Goal: Task Accomplishment & Management: Manage account settings

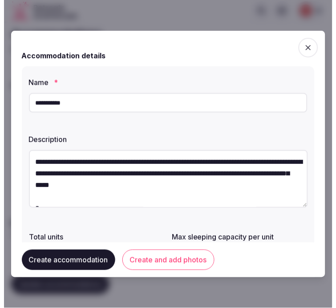
scroll to position [25, 0]
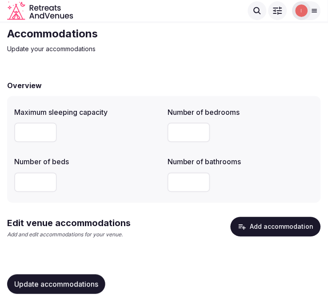
click at [242, 226] on icon "button" at bounding box center [242, 227] width 7 height 5
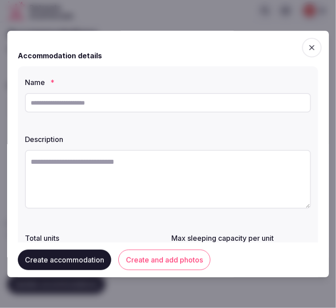
click at [177, 97] on input "text" at bounding box center [168, 103] width 286 height 20
click at [152, 106] on input "text" at bounding box center [168, 103] width 286 height 20
type input "**********"
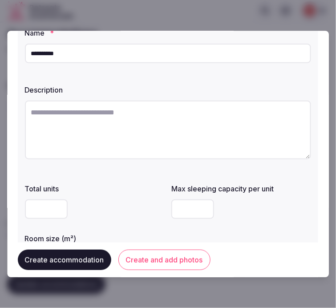
click at [163, 150] on textarea at bounding box center [168, 130] width 286 height 59
paste textarea "**********"
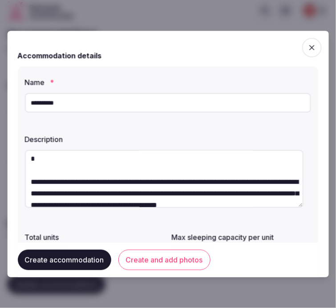
click at [60, 171] on textarea "**********" at bounding box center [164, 179] width 279 height 58
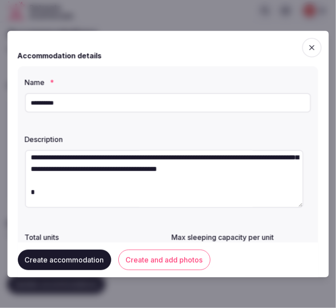
scroll to position [64, 0]
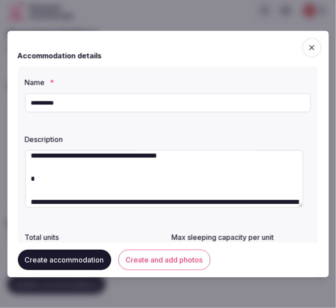
click at [56, 199] on textarea "**********" at bounding box center [164, 179] width 279 height 58
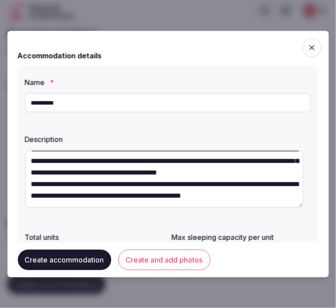
scroll to position [69, 0]
type textarea "**********"
click at [154, 261] on button "Create and add photos" at bounding box center [164, 260] width 92 height 20
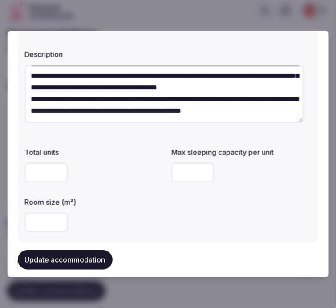
scroll to position [99, 0]
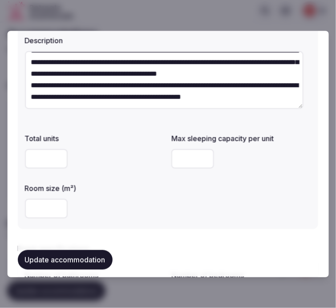
click at [176, 161] on input "number" at bounding box center [193, 159] width 43 height 20
type input "*"
click at [30, 165] on input "number" at bounding box center [46, 159] width 43 height 20
type input "*"
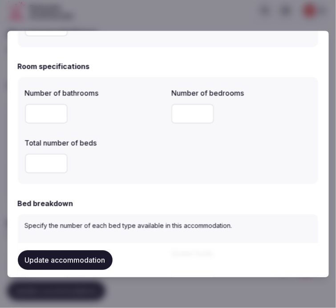
scroll to position [296, 0]
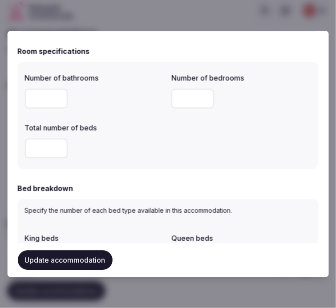
click at [45, 97] on input "number" at bounding box center [46, 99] width 43 height 20
type input "*"
click at [186, 99] on input "*" at bounding box center [193, 99] width 43 height 20
type input "*"
click at [39, 154] on input "number" at bounding box center [46, 148] width 43 height 20
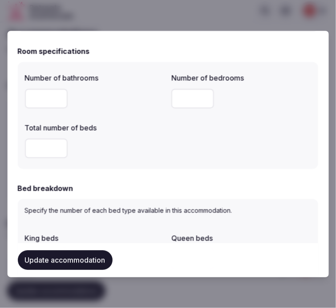
type input "*"
click at [185, 143] on div "Number of bathrooms * Number of bedrooms * Total number of beds *" at bounding box center [168, 115] width 286 height 93
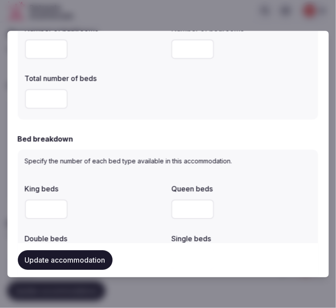
scroll to position [395, 0]
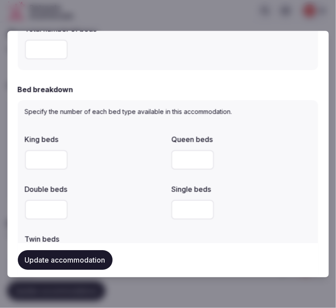
click at [192, 160] on input "number" at bounding box center [193, 160] width 43 height 20
type input "*"
click at [276, 172] on div "*" at bounding box center [242, 159] width 140 height 27
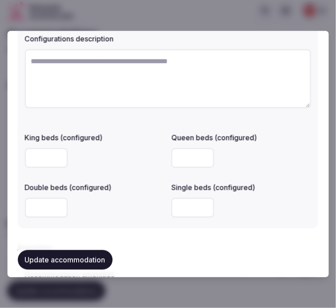
scroll to position [692, 0]
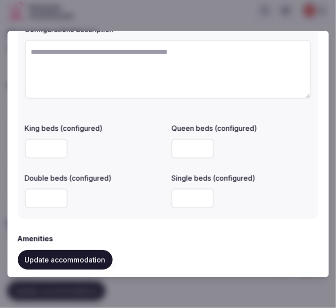
click at [48, 197] on input "number" at bounding box center [46, 199] width 43 height 20
type input "*"
click at [108, 205] on div "*" at bounding box center [95, 199] width 140 height 20
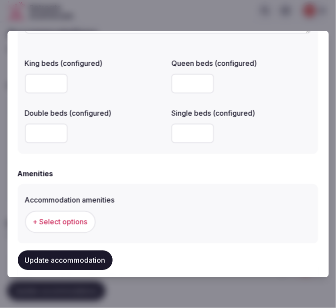
scroll to position [840, 0]
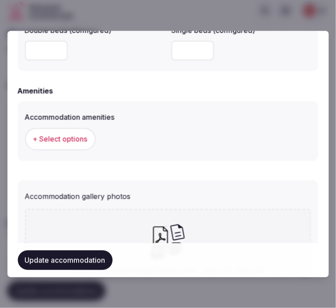
click at [68, 137] on span "+ Select options" at bounding box center [60, 139] width 55 height 10
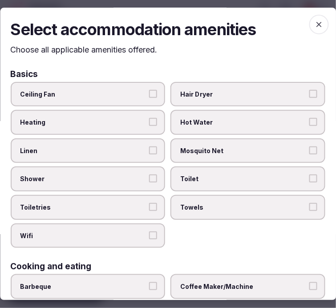
click at [131, 157] on label "Linen" at bounding box center [88, 150] width 155 height 25
click at [149, 154] on button "Linen" at bounding box center [153, 150] width 8 height 8
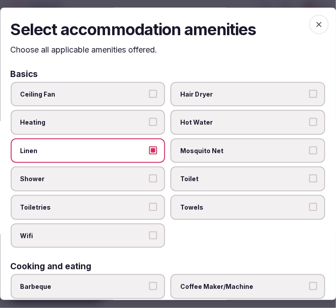
click at [145, 172] on label "Shower" at bounding box center [88, 179] width 155 height 25
click at [149, 175] on button "Shower" at bounding box center [153, 179] width 8 height 8
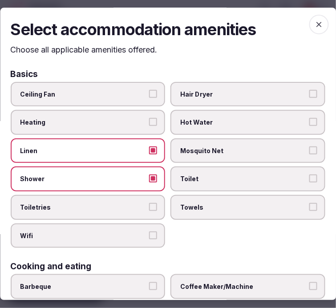
drag, startPoint x: 145, startPoint y: 195, endPoint x: 142, endPoint y: 199, distance: 4.6
click at [144, 196] on label "Toiletries" at bounding box center [88, 207] width 155 height 25
click at [149, 203] on button "Toiletries" at bounding box center [153, 207] width 8 height 8
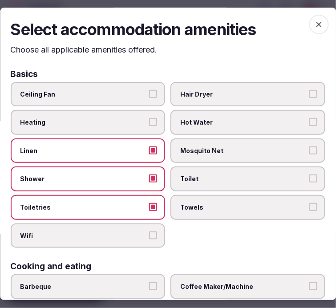
click at [155, 223] on label "Wifi" at bounding box center [88, 235] width 155 height 25
click at [155, 231] on button "Wifi" at bounding box center [153, 235] width 8 height 8
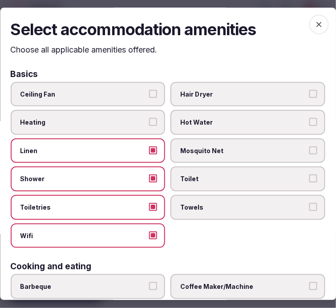
click at [211, 206] on span "Towels" at bounding box center [244, 207] width 126 height 9
click at [309, 206] on button "Towels" at bounding box center [313, 207] width 8 height 8
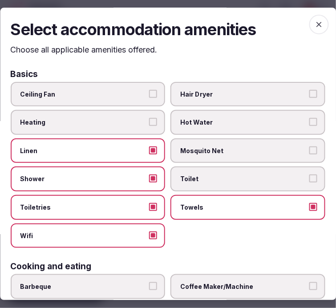
click at [230, 184] on label "Toilet" at bounding box center [248, 179] width 155 height 25
click at [309, 183] on button "Toilet" at bounding box center [313, 179] width 8 height 8
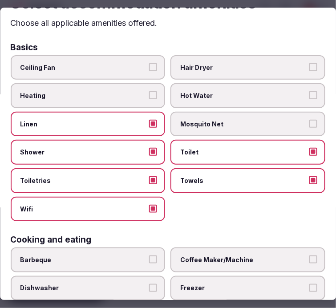
scroll to position [49, 0]
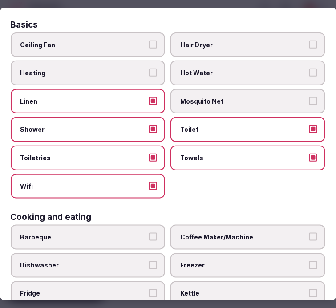
drag, startPoint x: 143, startPoint y: 181, endPoint x: 151, endPoint y: 181, distance: 8.0
click at [144, 181] on label "Wifi" at bounding box center [88, 186] width 155 height 25
click at [149, 182] on button "Wifi" at bounding box center [153, 186] width 8 height 8
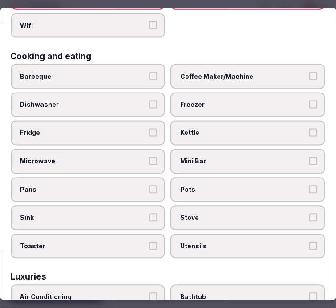
scroll to position [296, 0]
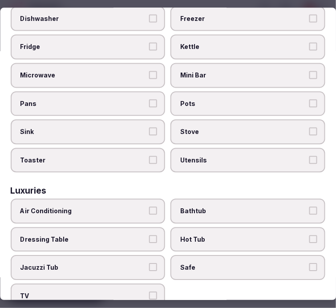
click at [209, 262] on label "Safe" at bounding box center [248, 267] width 155 height 25
click at [309, 263] on button "Safe" at bounding box center [313, 267] width 8 height 8
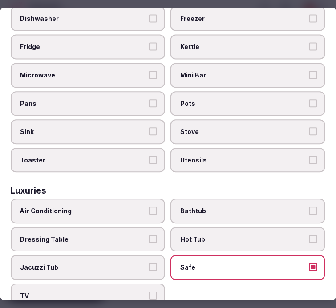
scroll to position [494, 0]
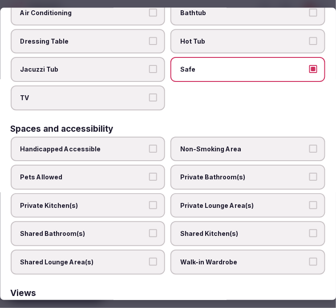
click at [256, 65] on span "Safe" at bounding box center [244, 69] width 126 height 9
click at [309, 65] on button "Safe" at bounding box center [313, 69] width 8 height 8
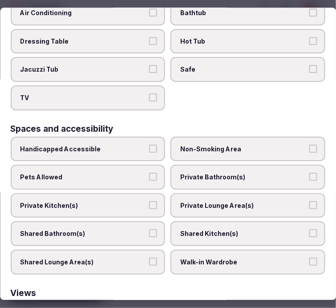
click at [228, 173] on span "Private Bathroom(s)" at bounding box center [244, 177] width 126 height 9
click at [309, 173] on button "Private Bathroom(s)" at bounding box center [313, 177] width 8 height 8
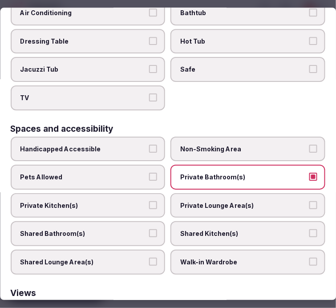
click at [243, 194] on label "Private Lounge Area(s)" at bounding box center [248, 205] width 155 height 25
click at [309, 201] on button "Private Lounge Area(s)" at bounding box center [313, 205] width 8 height 8
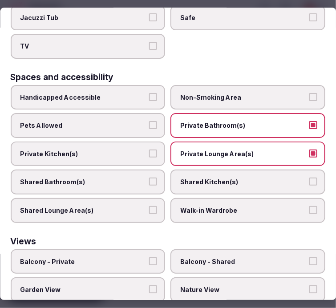
scroll to position [593, 0]
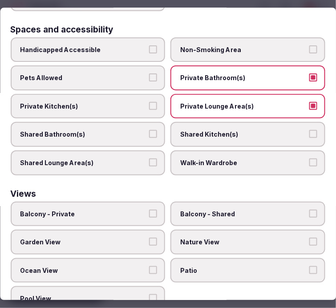
click at [184, 230] on label "Nature View" at bounding box center [248, 242] width 155 height 25
click at [309, 238] on button "Nature View" at bounding box center [313, 242] width 8 height 8
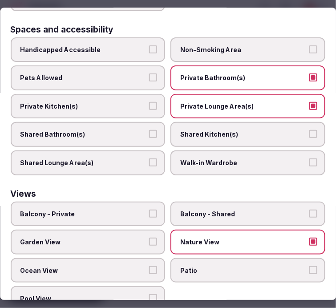
click at [131, 209] on span "Balcony - Private" at bounding box center [83, 213] width 126 height 9
click at [149, 209] on button "Balcony - Private" at bounding box center [153, 213] width 8 height 8
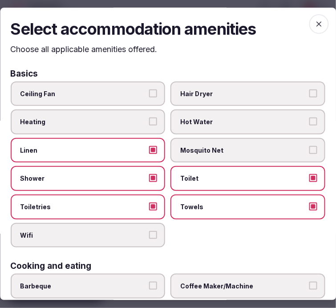
scroll to position [0, 0]
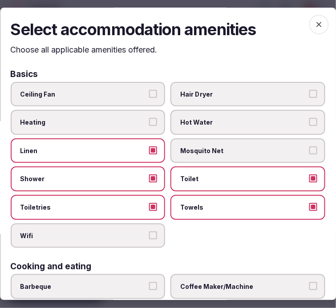
click at [315, 25] on icon "button" at bounding box center [318, 24] width 9 height 9
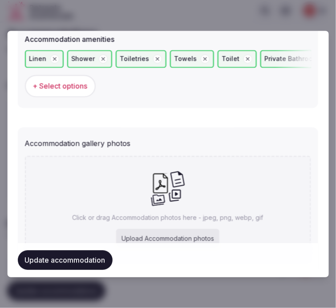
scroll to position [962, 0]
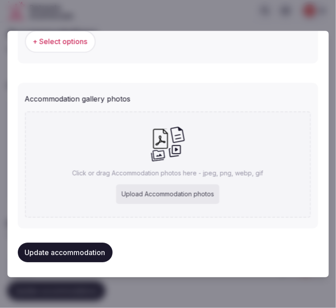
click at [194, 185] on div "Upload Accommodation photos" at bounding box center [168, 195] width 103 height 20
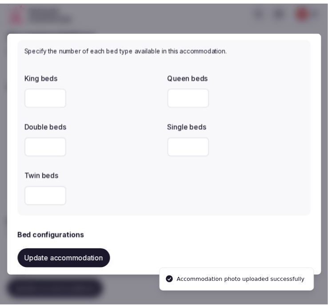
scroll to position [394, 0]
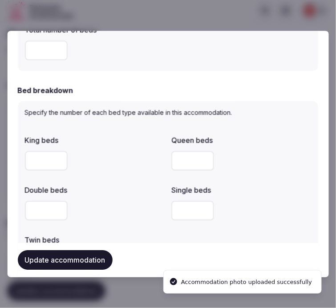
click at [100, 264] on button "Update accommodation" at bounding box center [65, 260] width 95 height 20
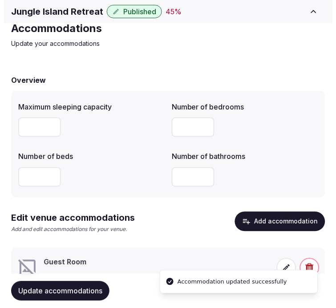
scroll to position [65, 0]
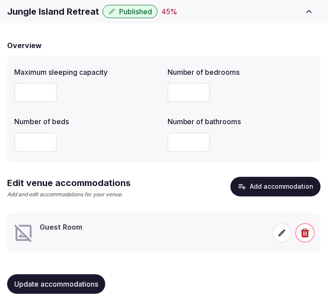
click at [283, 233] on icon at bounding box center [282, 233] width 7 height 7
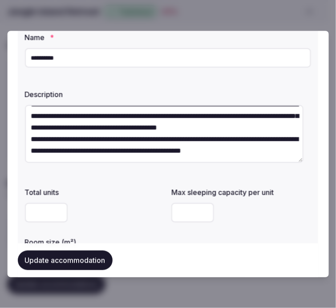
scroll to position [69, 0]
click at [174, 216] on input "number" at bounding box center [193, 213] width 43 height 20
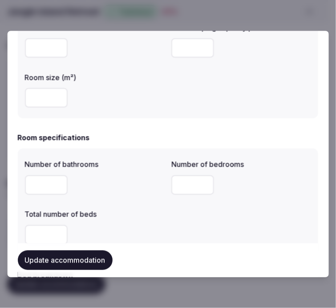
scroll to position [163, 0]
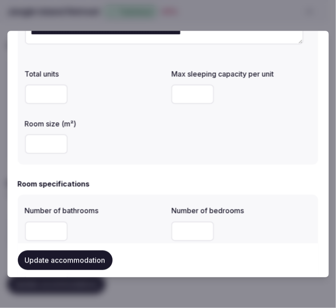
type input "*"
click at [48, 95] on input "number" at bounding box center [46, 95] width 43 height 20
type input "*"
click at [48, 145] on input "number" at bounding box center [46, 144] width 43 height 20
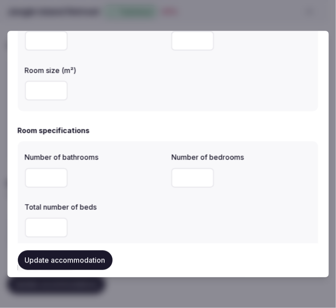
scroll to position [262, 0]
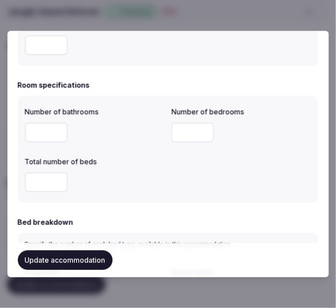
click at [52, 131] on input "number" at bounding box center [46, 132] width 43 height 20
type input "*"
click at [179, 132] on input "number" at bounding box center [193, 132] width 43 height 20
click at [29, 188] on input "*" at bounding box center [46, 182] width 43 height 20
type input "*"
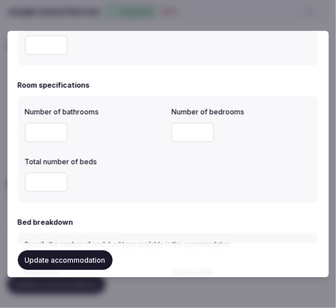
click at [151, 191] on div "*" at bounding box center [95, 182] width 140 height 27
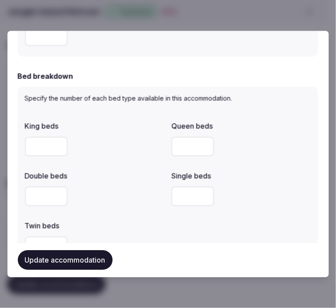
scroll to position [460, 0]
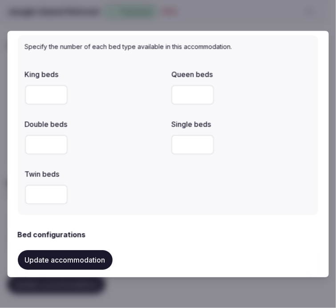
click at [23, 91] on div "Specify the number of each bed type available in this accommodation. King beds …" at bounding box center [168, 125] width 300 height 180
click at [179, 94] on input "*" at bounding box center [193, 95] width 43 height 20
type input "*"
click at [248, 141] on div at bounding box center [242, 145] width 140 height 20
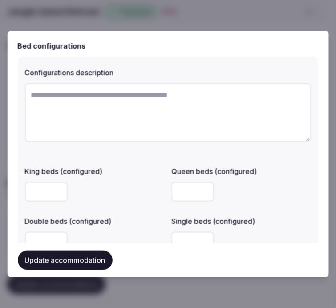
scroll to position [657, 0]
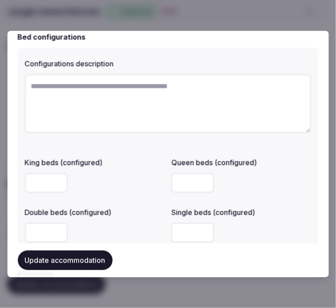
type input "*"
click at [55, 230] on input "*" at bounding box center [46, 233] width 43 height 20
click at [143, 213] on label "Double beds (configured)" at bounding box center [95, 212] width 140 height 7
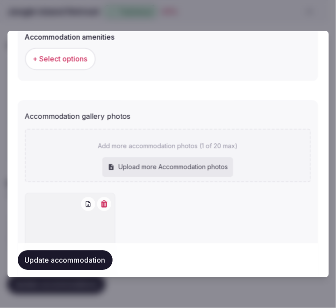
scroll to position [984, 0]
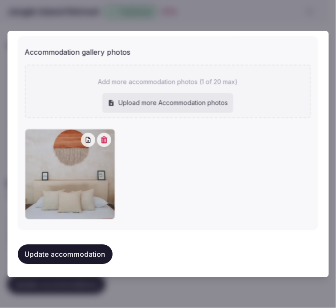
click at [38, 255] on button "Update accommodation" at bounding box center [65, 254] width 95 height 20
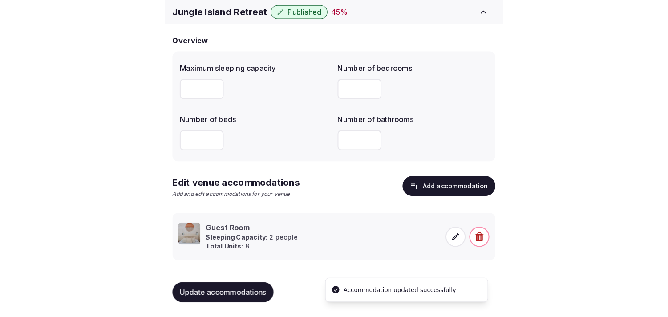
scroll to position [48, 0]
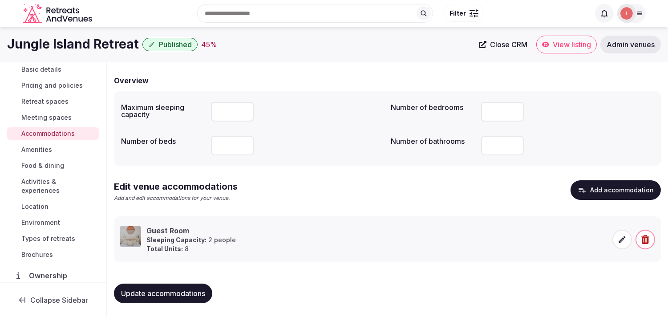
click at [43, 148] on span "Amenities" at bounding box center [36, 149] width 31 height 9
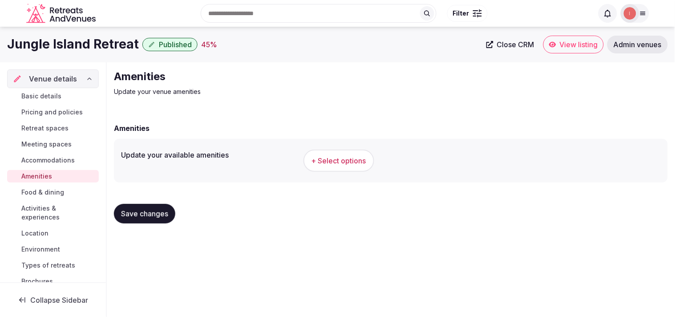
click at [335, 157] on span "+ Select options" at bounding box center [338, 161] width 55 height 10
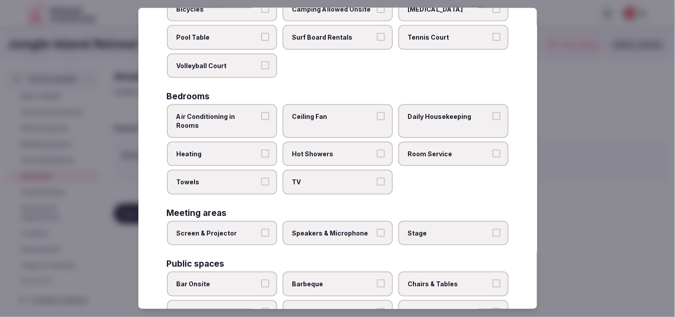
scroll to position [99, 0]
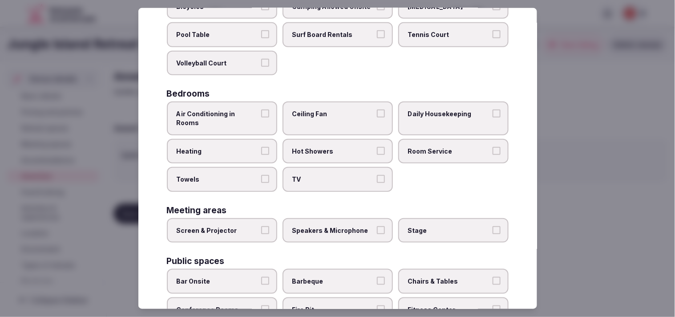
click at [243, 117] on label "Air Conditioning in Rooms" at bounding box center [222, 117] width 110 height 33
click at [261, 117] on button "Air Conditioning in Rooms" at bounding box center [265, 113] width 8 height 8
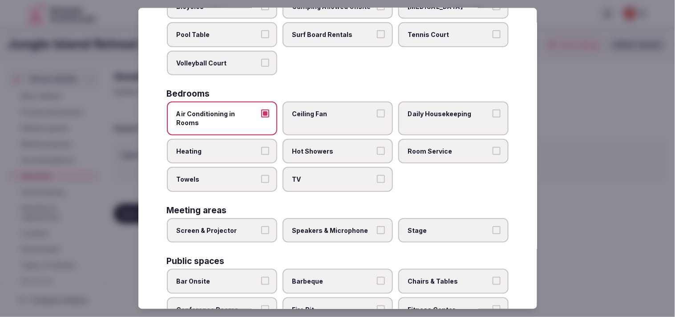
click at [248, 110] on span "Air Conditioning in Rooms" at bounding box center [218, 117] width 82 height 17
click at [261, 110] on button "Air Conditioning in Rooms" at bounding box center [265, 113] width 8 height 8
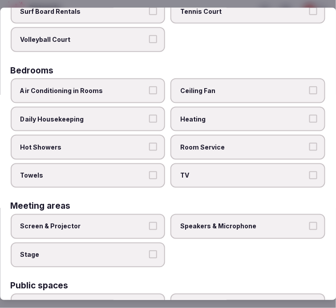
scroll to position [148, 0]
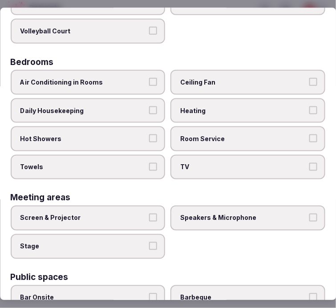
click at [129, 77] on span "Air Conditioning in Rooms" at bounding box center [83, 81] width 126 height 9
click at [149, 77] on button "Air Conditioning in Rooms" at bounding box center [153, 81] width 8 height 8
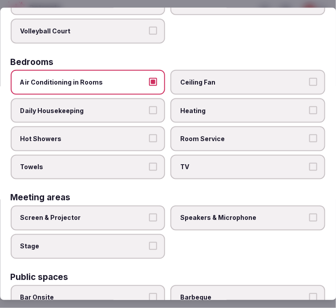
click at [154, 77] on label "Air Conditioning in Rooms" at bounding box center [88, 81] width 155 height 25
click at [154, 77] on button "Air Conditioning in Rooms" at bounding box center [153, 81] width 8 height 8
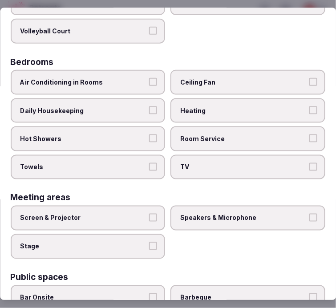
click at [233, 137] on span "Room Service" at bounding box center [244, 138] width 126 height 9
click at [309, 137] on button "Room Service" at bounding box center [313, 138] width 8 height 8
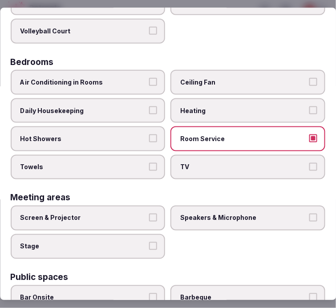
click at [116, 162] on span "Towels" at bounding box center [83, 166] width 126 height 9
click at [149, 162] on button "Towels" at bounding box center [153, 166] width 8 height 8
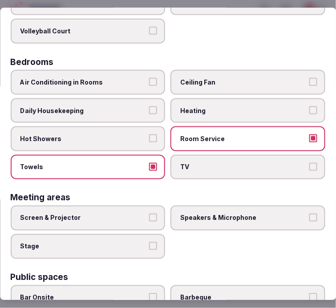
click at [157, 133] on label "Hot Showers" at bounding box center [88, 138] width 155 height 25
click at [157, 134] on button "Hot Showers" at bounding box center [153, 138] width 8 height 8
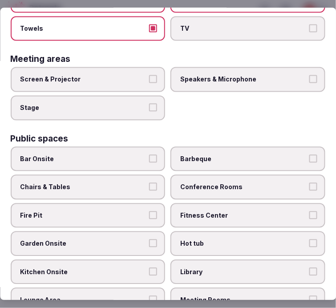
scroll to position [296, 0]
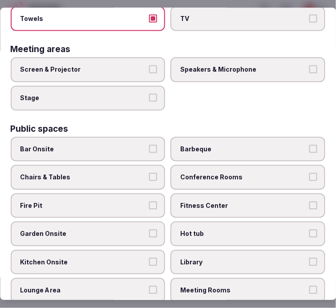
click at [152, 172] on label "Chairs & Tables" at bounding box center [88, 177] width 155 height 25
click at [152, 173] on button "Chairs & Tables" at bounding box center [153, 177] width 8 height 8
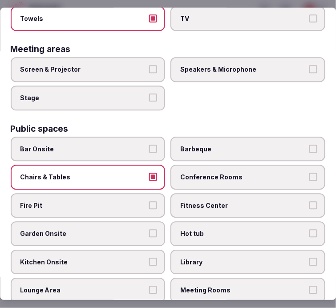
click at [211, 201] on span "Fitness Center" at bounding box center [244, 205] width 126 height 9
click at [309, 201] on button "Fitness Center" at bounding box center [313, 205] width 8 height 8
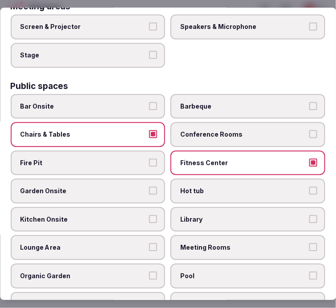
scroll to position [395, 0]
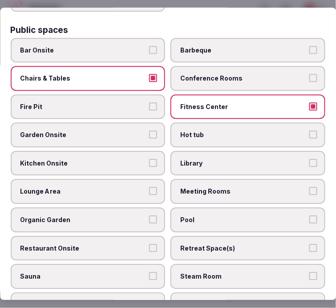
click at [150, 127] on label "Garden Onsite" at bounding box center [88, 135] width 155 height 25
click at [150, 131] on button "Garden Onsite" at bounding box center [153, 135] width 8 height 8
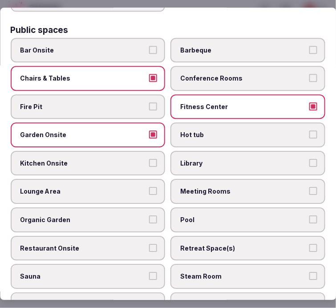
click at [144, 179] on label "Lounge Area" at bounding box center [88, 191] width 155 height 25
click at [149, 187] on button "Lounge Area" at bounding box center [153, 191] width 8 height 8
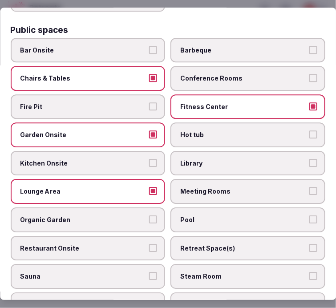
click at [238, 207] on label "Pool" at bounding box center [248, 219] width 155 height 25
click at [309, 215] on button "Pool" at bounding box center [313, 219] width 8 height 8
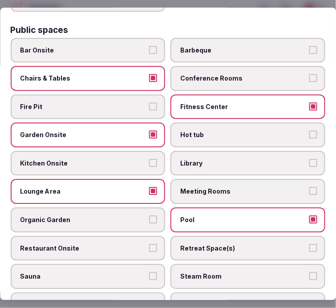
click at [251, 244] on span "Retreat Space(s)" at bounding box center [244, 248] width 126 height 9
click at [309, 244] on button "Retreat Space(s)" at bounding box center [313, 248] width 8 height 8
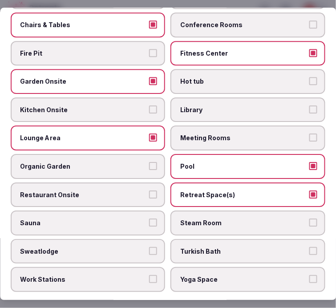
scroll to position [593, 0]
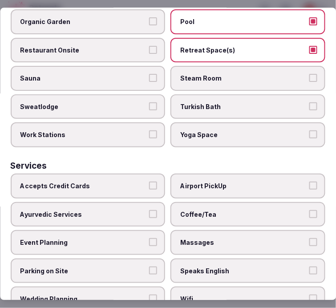
click at [237, 210] on span "Coffee/Tea" at bounding box center [244, 214] width 126 height 9
click at [309, 210] on button "Coffee/Tea" at bounding box center [313, 214] width 8 height 8
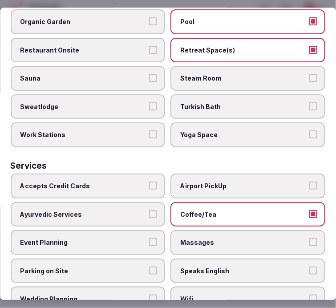
drag, startPoint x: 252, startPoint y: 242, endPoint x: 259, endPoint y: 270, distance: 28.9
click at [251, 258] on label "Speaks English" at bounding box center [248, 270] width 155 height 25
click at [309, 266] on button "Speaks English" at bounding box center [313, 270] width 8 height 8
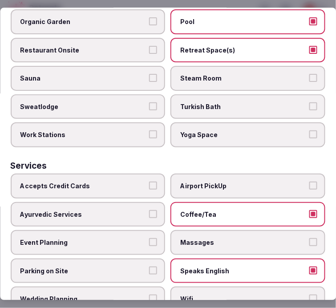
scroll to position [621, 0]
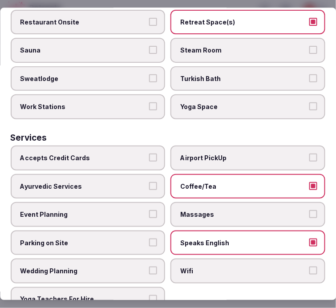
click at [157, 174] on label "Ayurvedic Services" at bounding box center [88, 186] width 155 height 25
click at [157, 182] on button "Ayurvedic Services" at bounding box center [153, 186] width 8 height 8
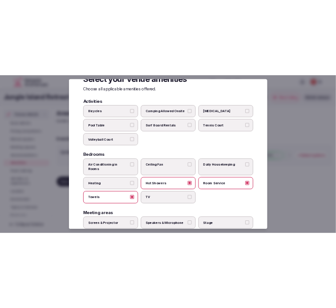
scroll to position [0, 0]
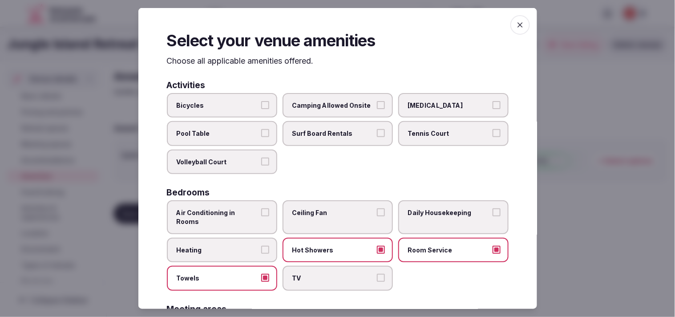
click at [335, 20] on span "button" at bounding box center [520, 25] width 20 height 20
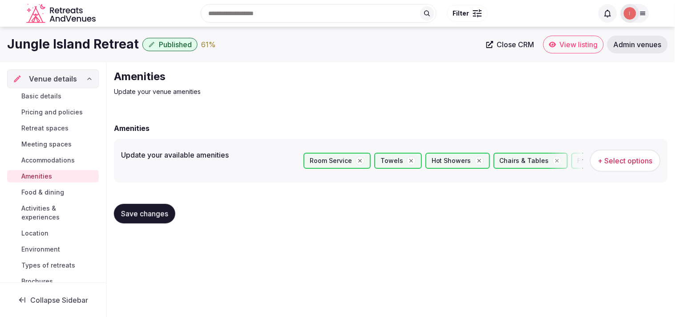
click at [148, 215] on span "Save changes" at bounding box center [144, 213] width 47 height 9
click at [51, 193] on span "Food & dining" at bounding box center [42, 192] width 43 height 9
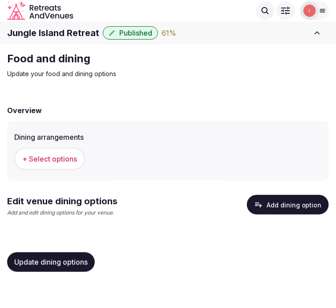
click at [59, 153] on button "+ Select options" at bounding box center [49, 159] width 71 height 22
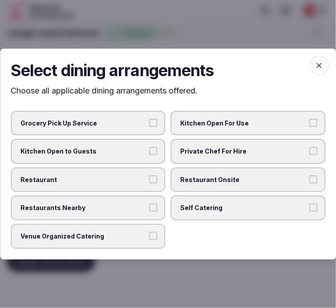
click at [156, 182] on button "Restaurant" at bounding box center [153, 179] width 8 height 8
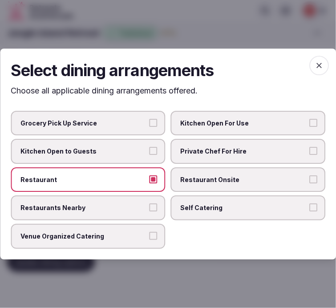
click at [265, 180] on span "Restaurant Onsite" at bounding box center [244, 179] width 126 height 9
click at [309, 180] on button "Restaurant Onsite" at bounding box center [313, 179] width 8 height 8
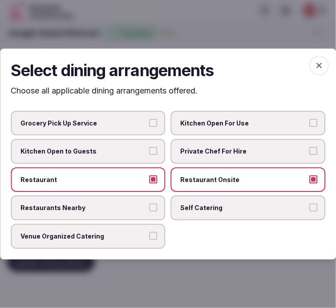
click at [325, 68] on span "button" at bounding box center [319, 66] width 20 height 20
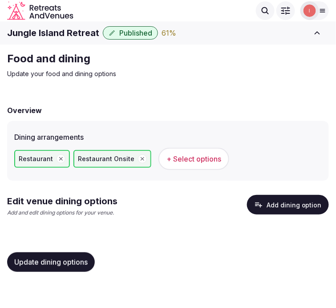
click at [54, 258] on span "Update dining options" at bounding box center [50, 262] width 73 height 9
click at [284, 208] on button "Add dining option" at bounding box center [288, 205] width 82 height 20
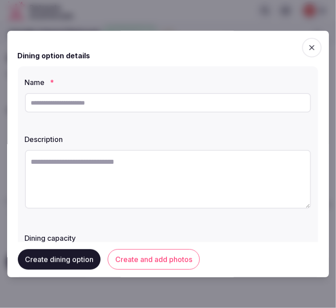
click at [169, 103] on input "text" at bounding box center [168, 103] width 286 height 20
paste input "**********"
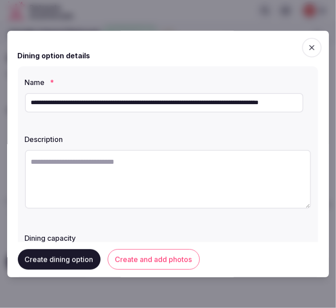
click at [157, 107] on input "**********" at bounding box center [164, 103] width 279 height 20
paste input "text"
type input "**********"
click at [125, 170] on textarea at bounding box center [168, 179] width 286 height 59
paste textarea "**********"
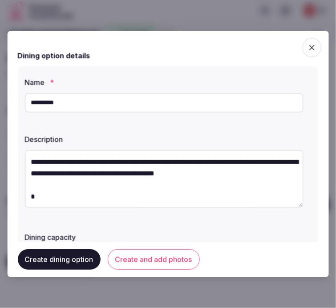
click at [123, 206] on textarea "**********" at bounding box center [164, 179] width 279 height 58
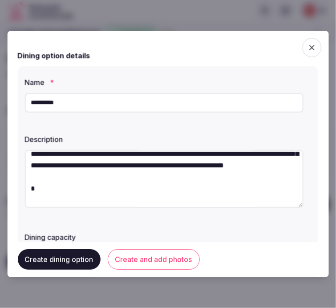
scroll to position [104, 0]
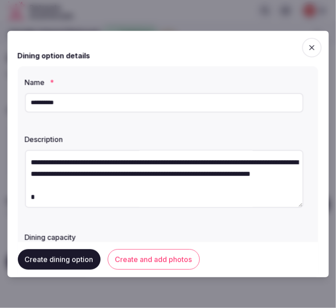
click at [102, 172] on textarea "**********" at bounding box center [164, 179] width 279 height 58
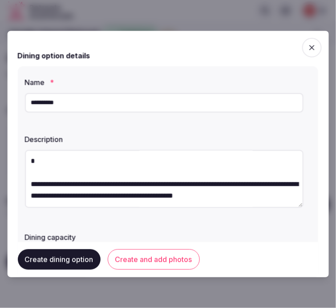
click at [86, 189] on textarea "**********" at bounding box center [164, 179] width 279 height 58
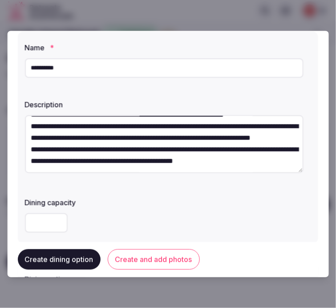
scroll to position [49, 0]
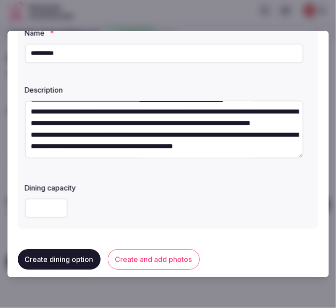
type textarea "**********"
click at [149, 259] on button "Create and add photos" at bounding box center [154, 260] width 92 height 20
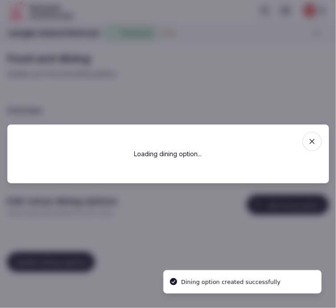
scroll to position [0, 0]
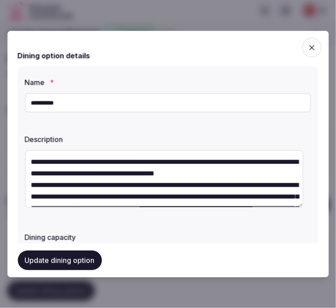
click at [185, 119] on div "**********" at bounding box center [168, 172] width 300 height 212
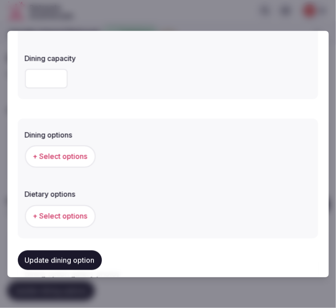
scroll to position [247, 0]
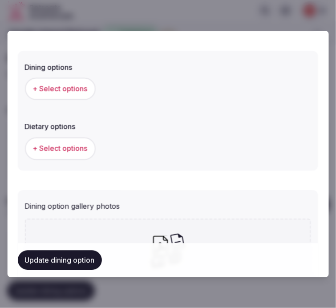
click at [78, 89] on span "+ Select options" at bounding box center [60, 89] width 55 height 10
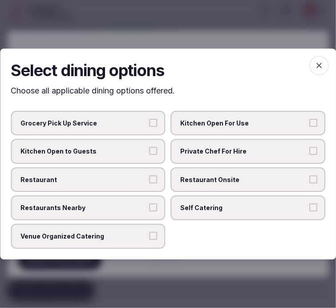
click at [198, 181] on span "Restaurant Onsite" at bounding box center [244, 179] width 126 height 9
click at [309, 181] on button "Restaurant Onsite" at bounding box center [313, 179] width 8 height 8
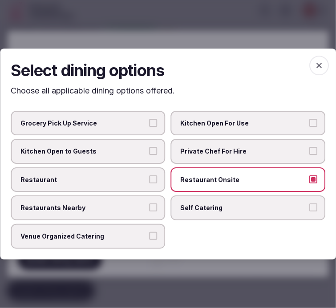
click at [125, 178] on span "Restaurant" at bounding box center [83, 179] width 126 height 9
click at [149, 178] on button "Restaurant" at bounding box center [153, 179] width 8 height 8
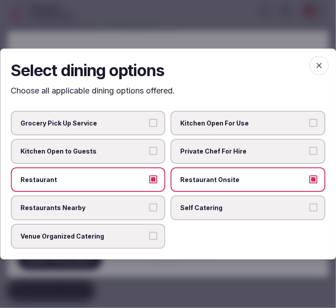
click at [324, 70] on span "button" at bounding box center [319, 66] width 20 height 20
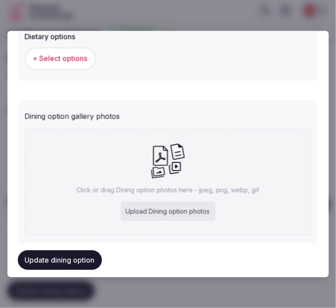
scroll to position [346, 0]
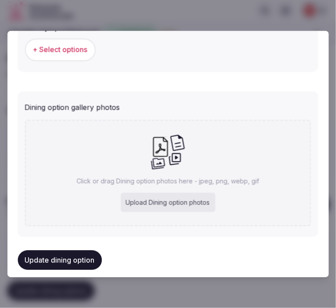
click at [80, 54] on button "+ Select options" at bounding box center [60, 50] width 71 height 22
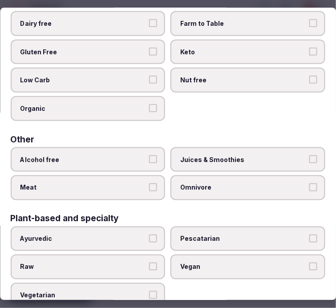
scroll to position [131, 0]
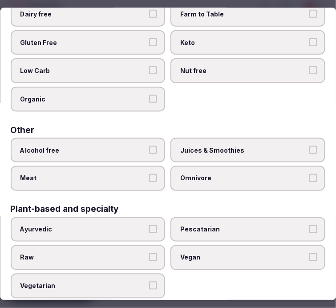
drag, startPoint x: 157, startPoint y: 276, endPoint x: 194, endPoint y: 250, distance: 45.0
click at [158, 276] on label "Vegetarian" at bounding box center [88, 285] width 155 height 25
click at [157, 281] on button "Vegetarian" at bounding box center [153, 285] width 8 height 8
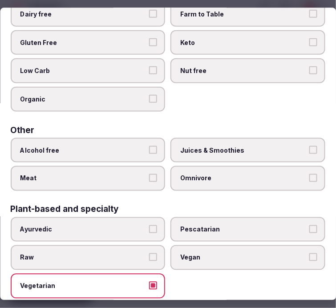
click at [196, 253] on span "Vegan" at bounding box center [244, 257] width 126 height 9
click at [309, 253] on button "Vegan" at bounding box center [313, 257] width 8 height 8
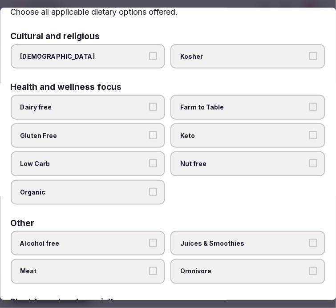
scroll to position [0, 0]
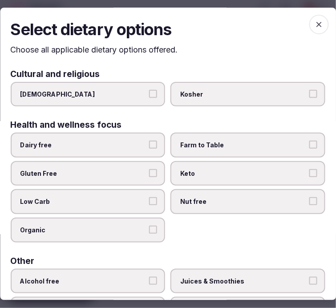
click at [317, 20] on span "button" at bounding box center [319, 25] width 20 height 20
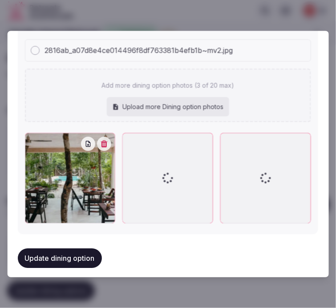
scroll to position [430, 0]
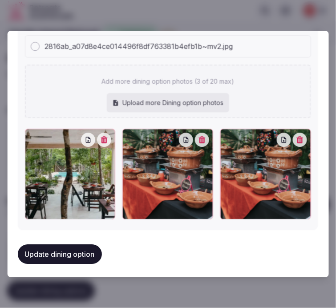
click at [297, 139] on icon "button" at bounding box center [300, 139] width 7 height 7
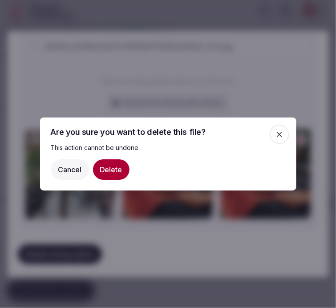
click at [109, 177] on button "Delete" at bounding box center [111, 169] width 36 height 20
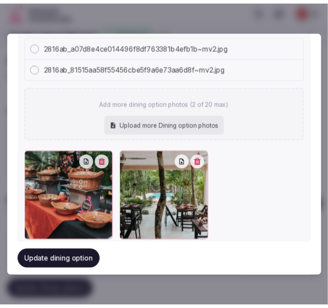
scroll to position [452, 0]
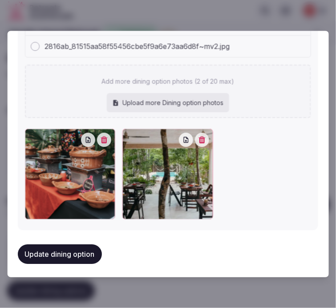
click at [88, 260] on div "Update dining option" at bounding box center [168, 254] width 300 height 34
click at [88, 246] on button "Update dining option" at bounding box center [60, 254] width 84 height 20
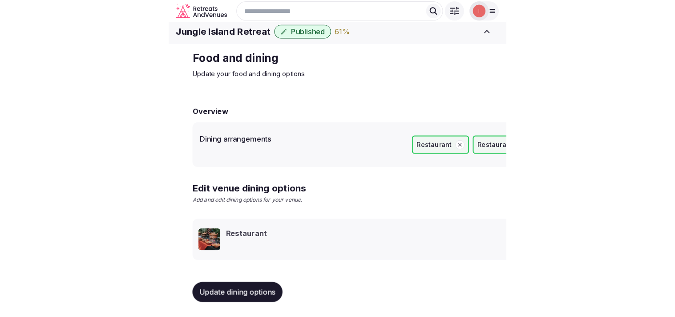
scroll to position [10, 0]
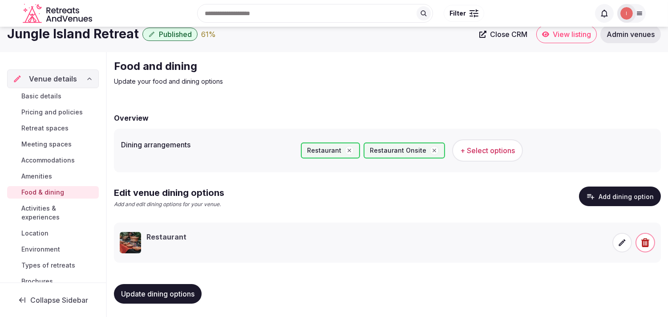
click at [335, 246] on div "Restaurant" at bounding box center [363, 242] width 487 height 21
click at [335, 243] on span at bounding box center [622, 243] width 20 height 20
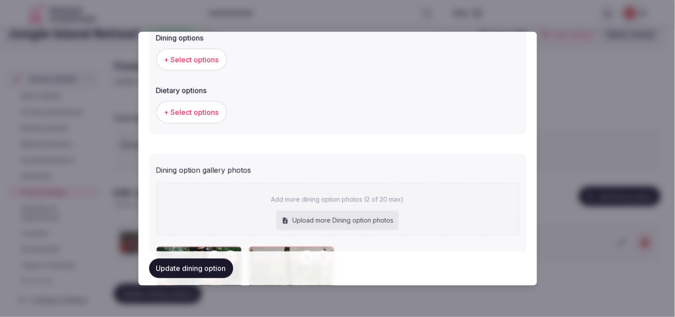
scroll to position [197, 0]
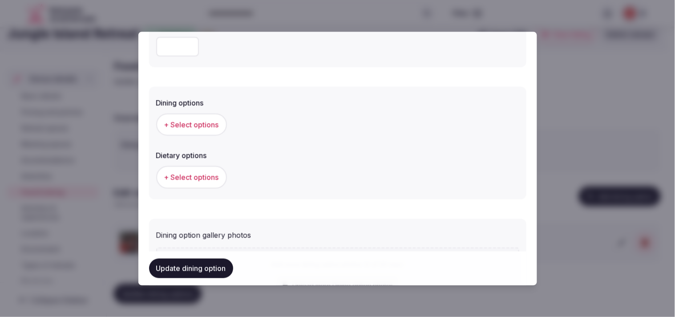
click at [207, 130] on button "+ Select options" at bounding box center [191, 124] width 71 height 22
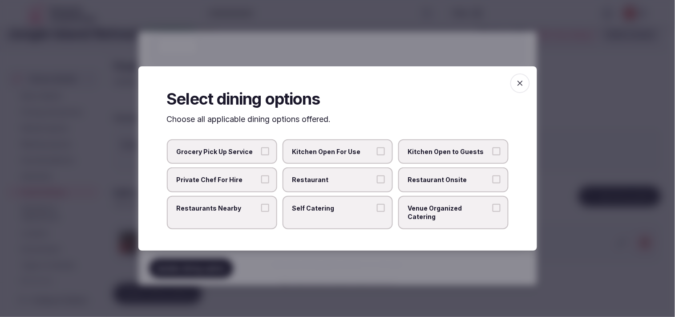
click at [335, 187] on label "Restaurant" at bounding box center [337, 179] width 110 height 25
click at [335, 183] on button "Restaurant" at bounding box center [381, 179] width 8 height 8
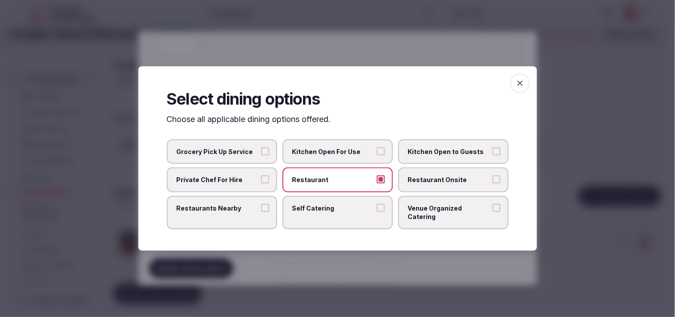
click at [335, 181] on span "Restaurant Onsite" at bounding box center [449, 179] width 82 height 9
click at [335, 181] on button "Restaurant Onsite" at bounding box center [496, 179] width 8 height 8
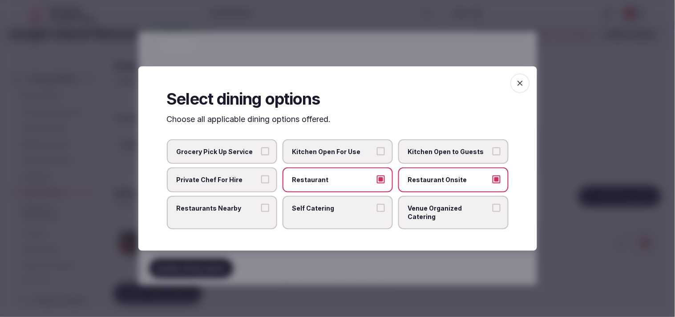
click at [335, 82] on span "button" at bounding box center [520, 83] width 20 height 20
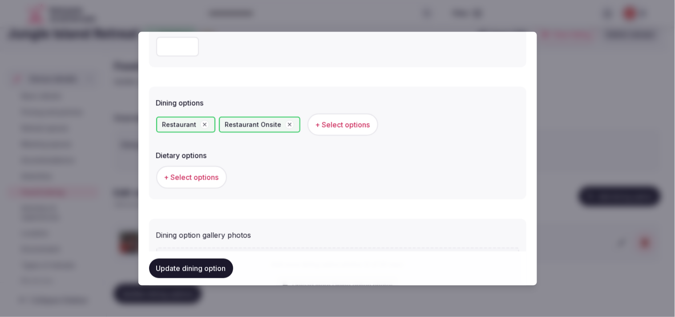
click at [192, 181] on button "+ Select options" at bounding box center [191, 177] width 71 height 22
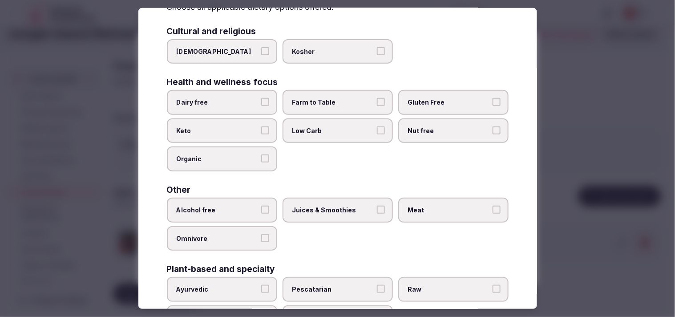
scroll to position [89, 0]
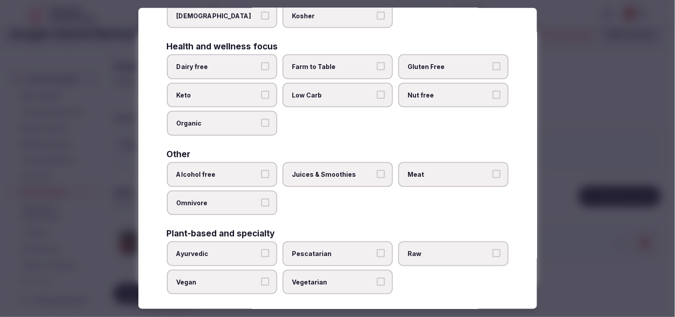
drag, startPoint x: 333, startPoint y: 282, endPoint x: 330, endPoint y: 277, distance: 5.4
click at [330, 278] on label "Vegetarian" at bounding box center [337, 282] width 110 height 25
click at [335, 278] on button "Vegetarian" at bounding box center [381, 282] width 8 height 8
click at [255, 286] on label "Vegan" at bounding box center [222, 282] width 110 height 25
click at [261, 286] on button "Vegan" at bounding box center [265, 282] width 8 height 8
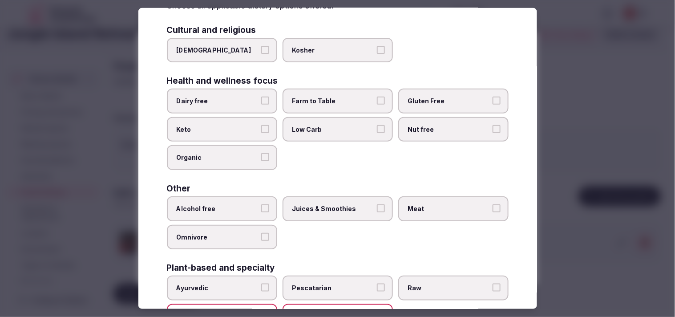
scroll to position [0, 0]
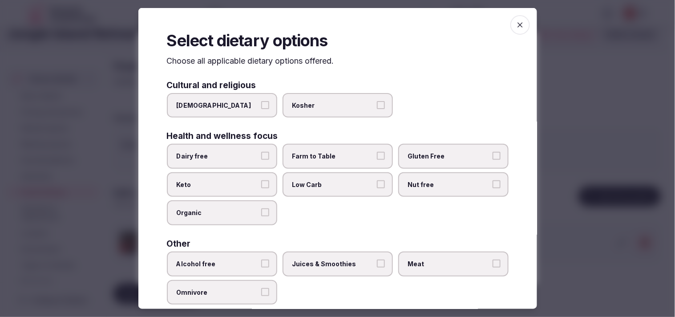
click at [335, 27] on icon "button" at bounding box center [519, 24] width 9 height 9
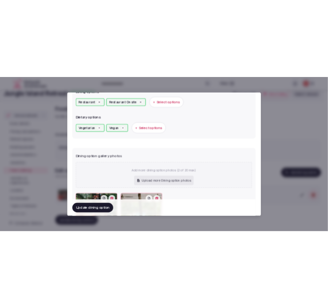
scroll to position [346, 0]
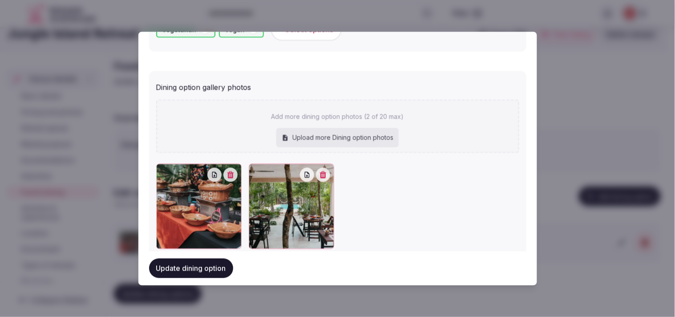
click at [215, 270] on button "Update dining option" at bounding box center [191, 268] width 84 height 20
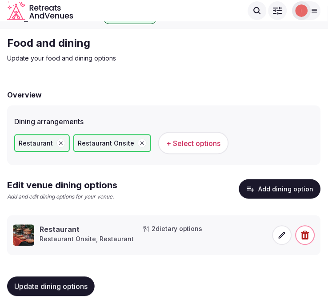
scroll to position [17, 0]
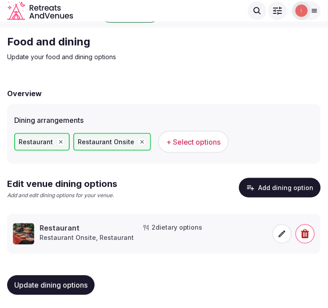
click at [66, 281] on span "Update dining options" at bounding box center [50, 285] width 73 height 9
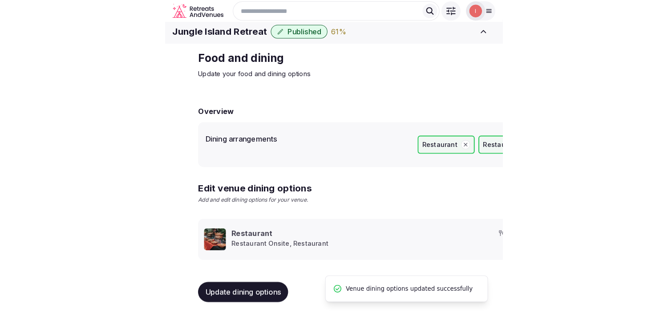
scroll to position [10, 0]
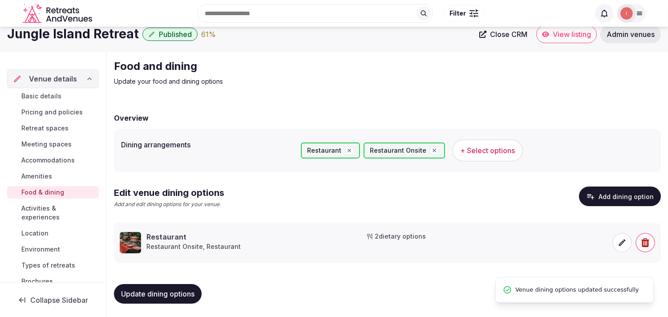
click at [44, 206] on span "Activities & experiences" at bounding box center [58, 213] width 74 height 18
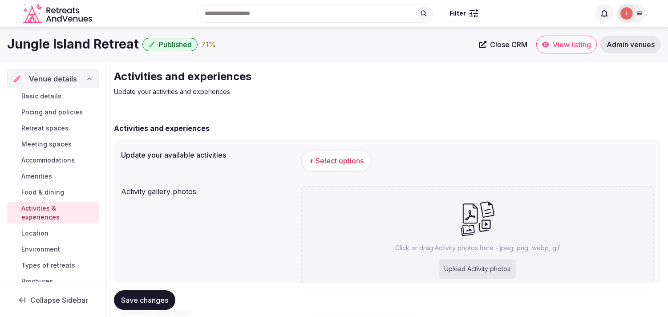
click at [317, 162] on span "+ Select options" at bounding box center [336, 161] width 55 height 10
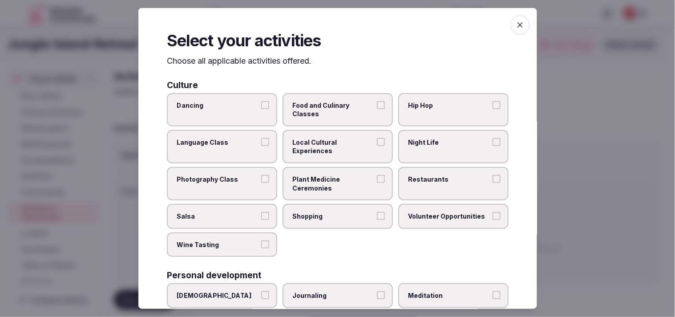
click at [332, 143] on span "Local Cultural Experiences" at bounding box center [333, 146] width 82 height 17
click at [335, 143] on button "Local Cultural Experiences" at bounding box center [381, 142] width 8 height 8
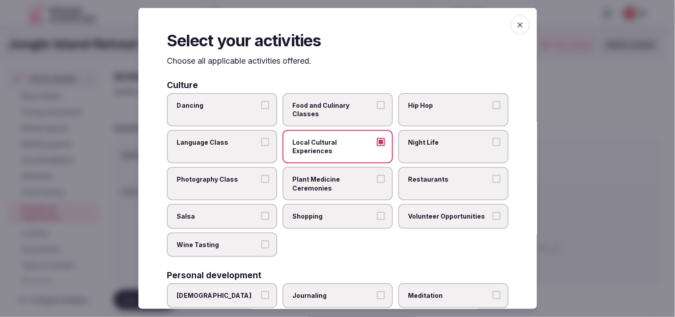
click at [335, 186] on label "Plant Medicine Ceremonies" at bounding box center [337, 183] width 110 height 33
click at [335, 183] on button "Plant Medicine Ceremonies" at bounding box center [381, 179] width 8 height 8
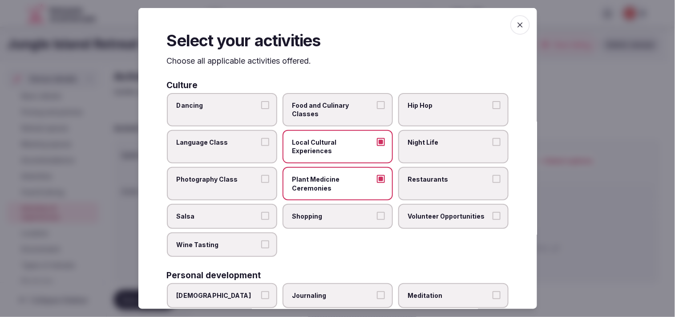
click at [335, 175] on span "Restaurants" at bounding box center [449, 179] width 82 height 9
click at [335, 175] on button "Restaurants" at bounding box center [496, 179] width 8 height 8
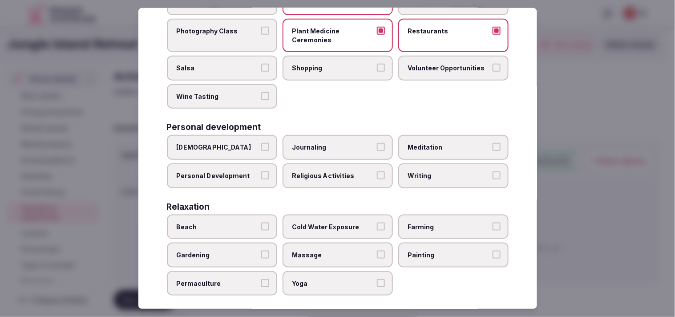
scroll to position [197, 0]
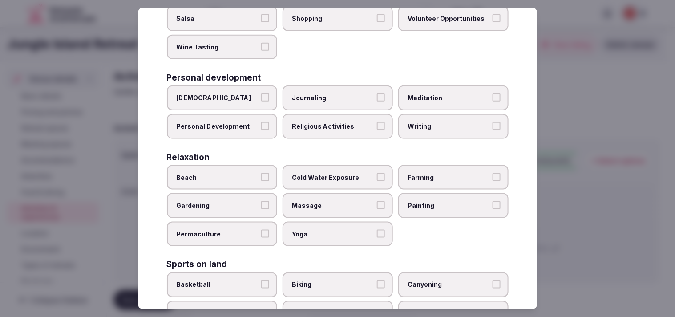
drag, startPoint x: 243, startPoint y: 118, endPoint x: 250, endPoint y: 119, distance: 7.2
click at [246, 122] on span "Personal Development" at bounding box center [218, 126] width 82 height 9
click at [261, 122] on button "Personal Development" at bounding box center [265, 126] width 8 height 8
click at [335, 93] on span "Meditation" at bounding box center [449, 97] width 82 height 9
click at [335, 93] on button "Meditation" at bounding box center [496, 97] width 8 height 8
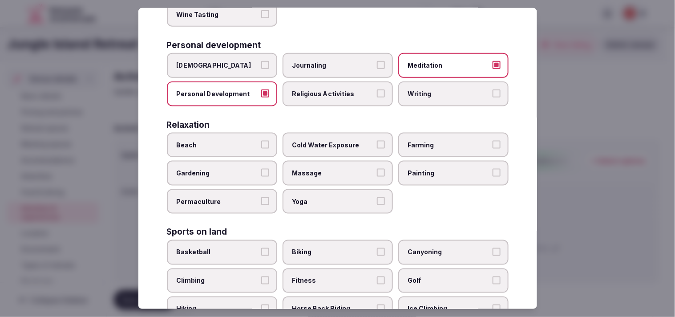
scroll to position [247, 0]
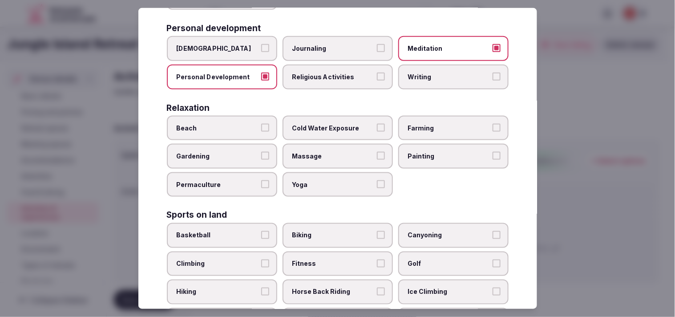
click at [335, 172] on label "Yoga" at bounding box center [337, 184] width 110 height 25
click at [335, 180] on button "Yoga" at bounding box center [381, 184] width 8 height 8
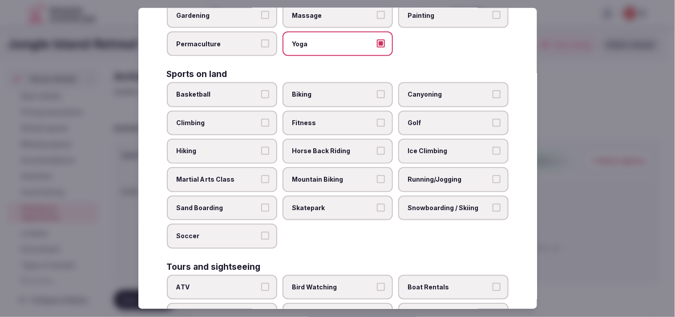
scroll to position [395, 0]
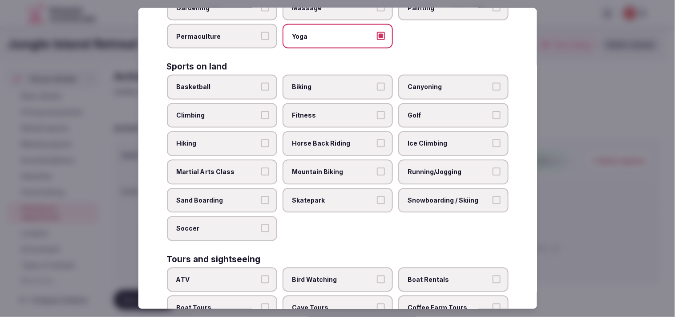
click at [335, 112] on label "Fitness" at bounding box center [337, 115] width 110 height 25
click at [335, 112] on button "Fitness" at bounding box center [381, 115] width 8 height 8
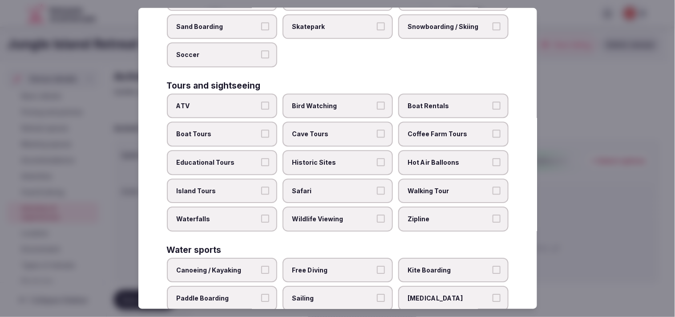
scroll to position [593, 0]
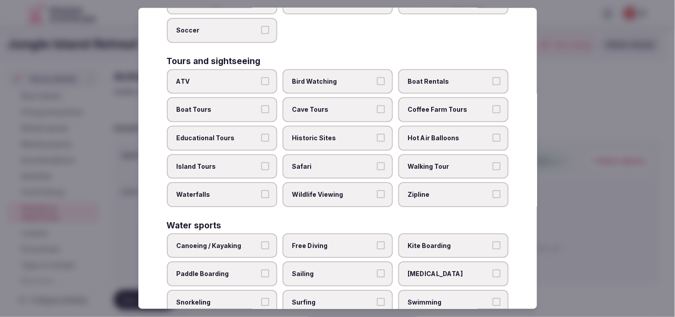
click at [335, 134] on span "Historic Sites" at bounding box center [333, 138] width 82 height 9
click at [335, 134] on button "Historic Sites" at bounding box center [381, 138] width 8 height 8
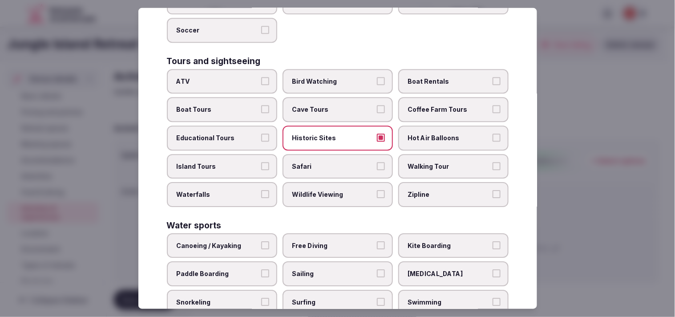
click at [335, 162] on span "Walking Tour" at bounding box center [449, 166] width 82 height 9
click at [335, 162] on button "Walking Tour" at bounding box center [496, 166] width 8 height 8
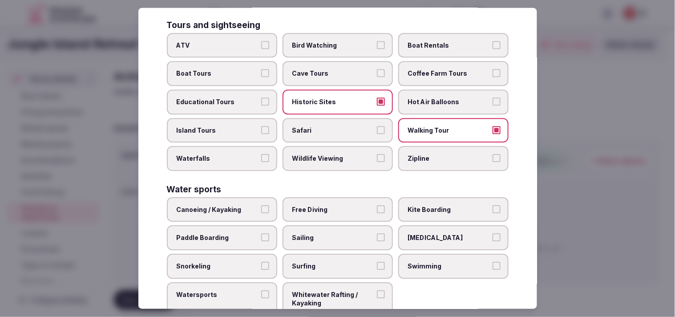
scroll to position [636, 0]
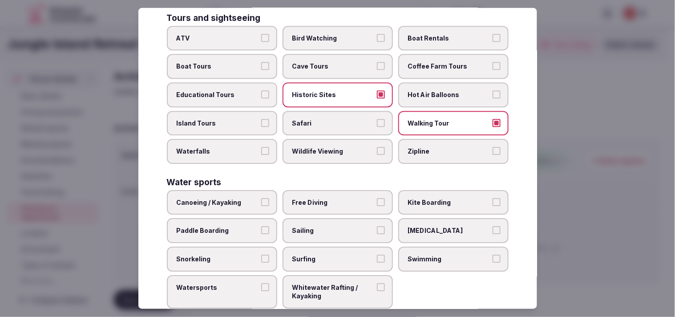
click at [335, 246] on label "Swimming" at bounding box center [453, 258] width 110 height 25
click at [335, 254] on button "Swimming" at bounding box center [496, 258] width 8 height 8
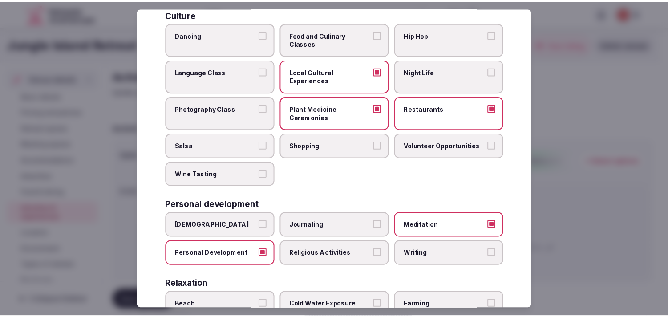
scroll to position [0, 0]
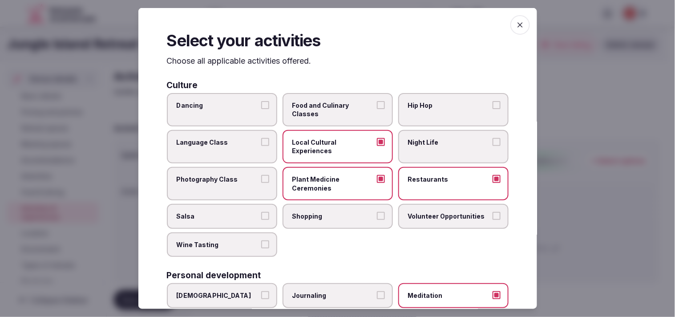
click at [335, 29] on span "button" at bounding box center [520, 25] width 20 height 20
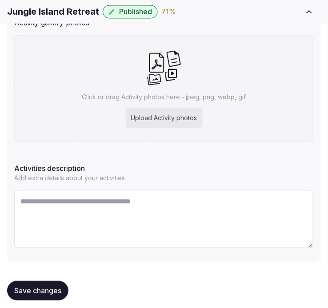
scroll to position [205, 0]
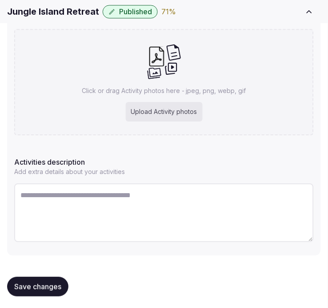
paste textarea "**********"
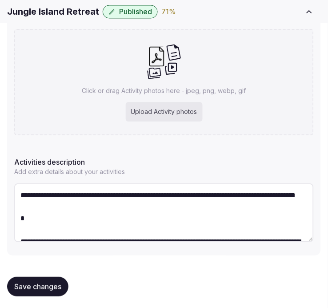
scroll to position [305, 0]
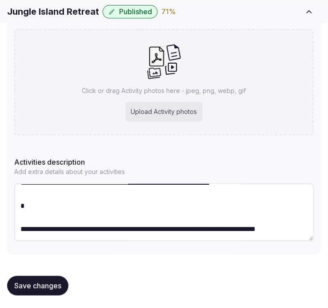
drag, startPoint x: 60, startPoint y: 209, endPoint x: 52, endPoint y: 192, distance: 19.1
click at [52, 192] on textarea "**********" at bounding box center [164, 212] width 300 height 58
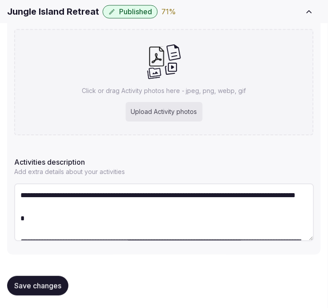
scroll to position [49, 0]
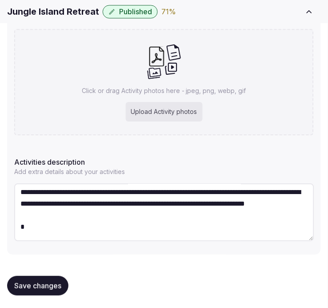
click at [88, 189] on textarea "**********" at bounding box center [164, 212] width 300 height 58
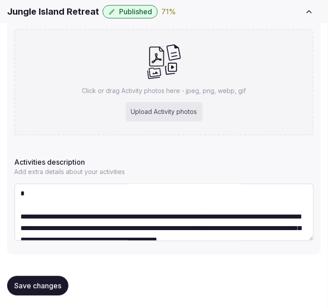
scroll to position [64, 0]
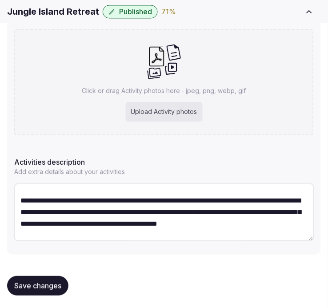
click at [74, 209] on textarea "**********" at bounding box center [164, 212] width 300 height 58
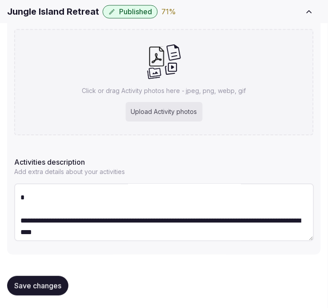
scroll to position [128, 0]
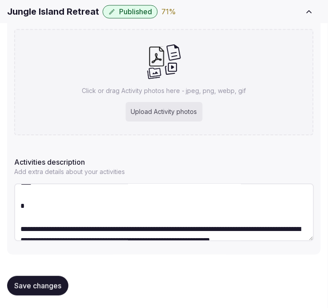
click at [38, 191] on textarea "**********" at bounding box center [164, 212] width 300 height 58
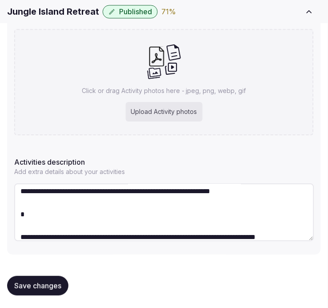
click at [56, 198] on textarea "**********" at bounding box center [164, 212] width 300 height 58
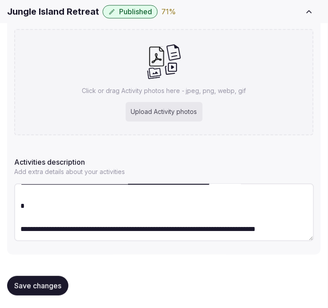
scroll to position [173, 0]
click at [68, 200] on textarea "**********" at bounding box center [164, 212] width 300 height 58
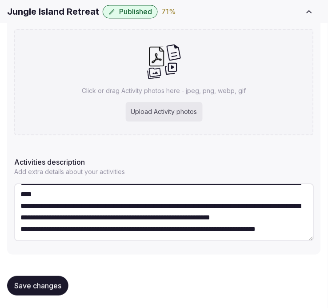
scroll to position [139, 0]
type textarea "**********"
click at [38, 282] on span "Save changes" at bounding box center [37, 285] width 47 height 9
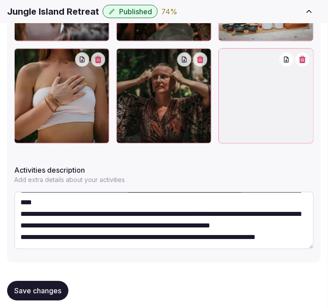
scroll to position [477, 0]
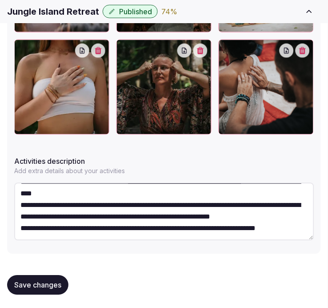
click at [58, 278] on button "Save changes" at bounding box center [37, 285] width 61 height 20
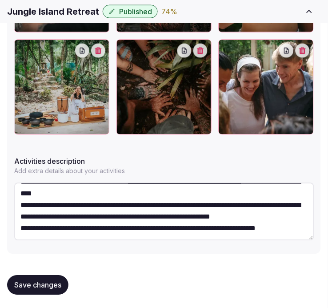
click at [45, 281] on span "Save changes" at bounding box center [37, 285] width 47 height 9
click at [36, 288] on button "Save changes" at bounding box center [37, 285] width 61 height 20
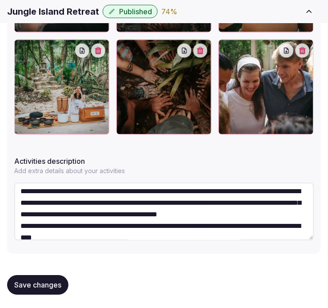
scroll to position [49, 0]
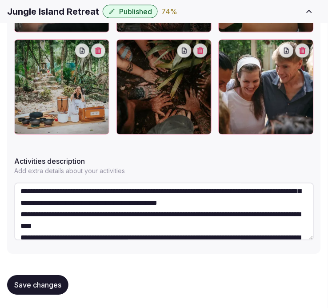
click at [25, 285] on span "Save changes" at bounding box center [37, 285] width 47 height 9
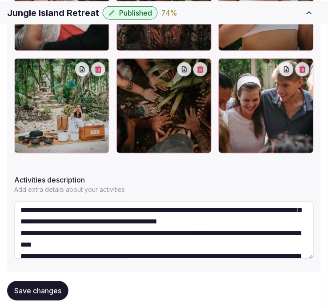
scroll to position [477, 0]
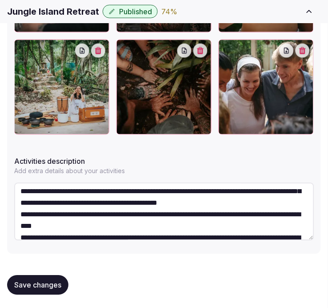
click at [32, 274] on div "Save changes" at bounding box center [164, 285] width 314 height 34
click at [34, 283] on span "Save changes" at bounding box center [37, 285] width 47 height 9
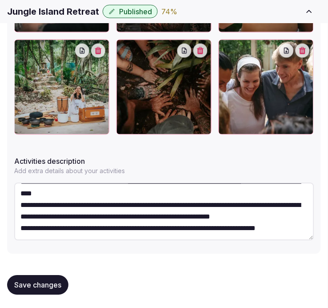
scroll to position [139, 0]
click at [31, 282] on span "Save changes" at bounding box center [37, 285] width 47 height 9
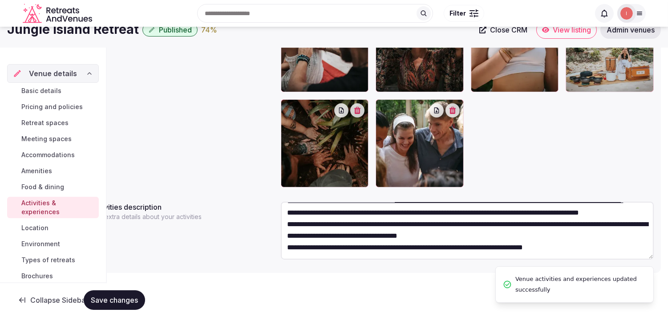
scroll to position [92, 0]
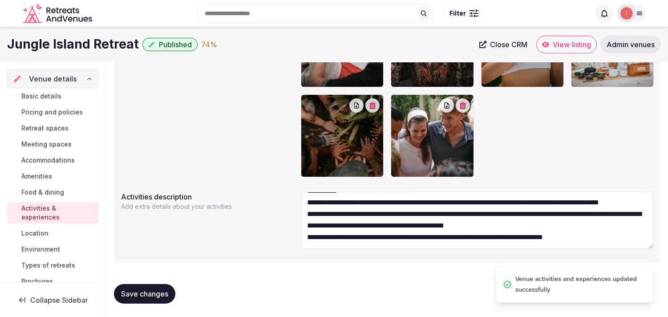
click at [42, 234] on span "Location" at bounding box center [34, 233] width 27 height 9
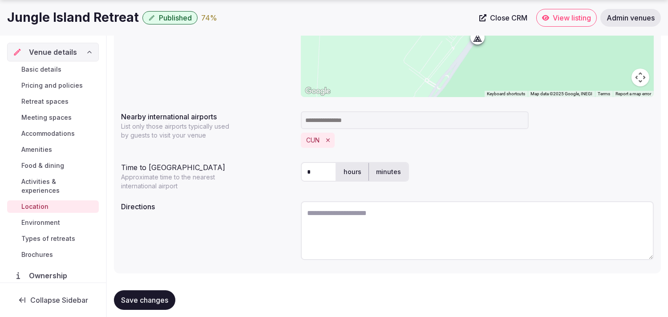
scroll to position [221, 0]
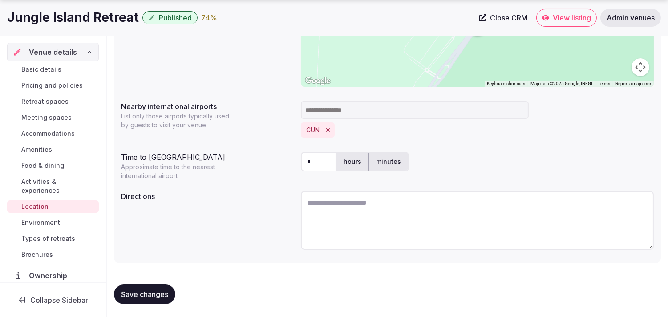
click at [56, 222] on span "Environment" at bounding box center [40, 222] width 39 height 9
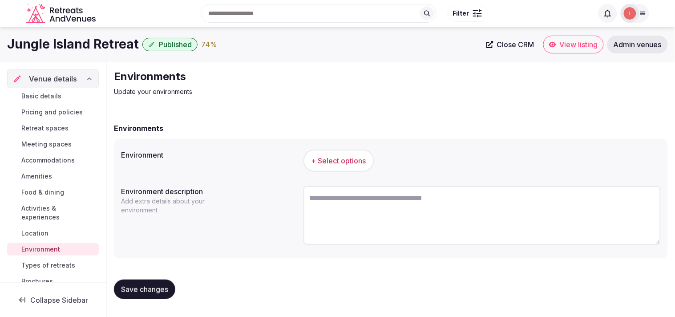
click at [318, 157] on span "+ Select options" at bounding box center [338, 161] width 55 height 10
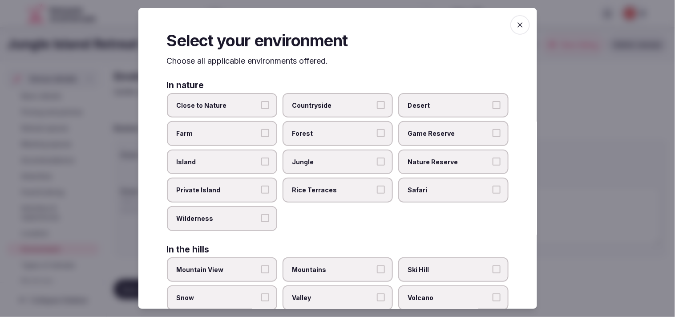
click at [317, 152] on label "Jungle" at bounding box center [337, 161] width 110 height 25
click at [335, 157] on button "Jungle" at bounding box center [381, 161] width 8 height 8
click at [225, 98] on label "Close to Nature" at bounding box center [222, 105] width 110 height 25
click at [261, 101] on button "Close to Nature" at bounding box center [265, 105] width 8 height 8
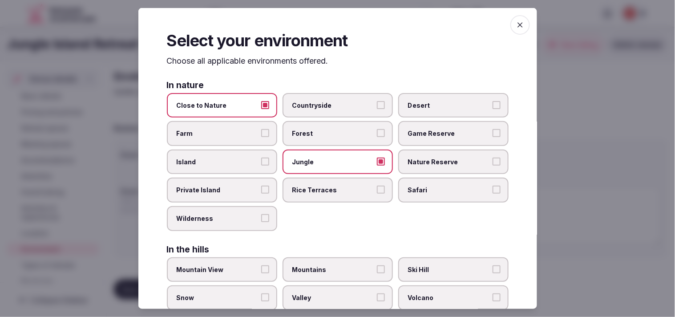
click at [335, 25] on span "button" at bounding box center [520, 25] width 20 height 20
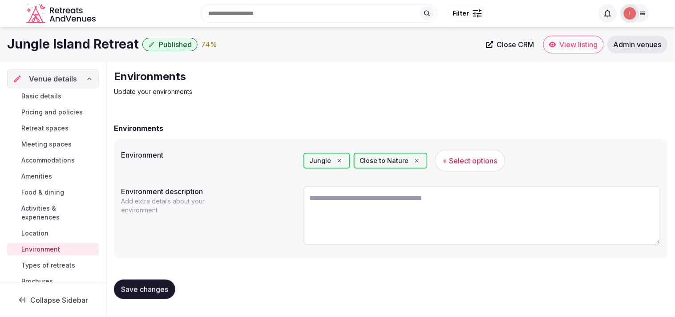
click at [137, 286] on span "Save changes" at bounding box center [144, 289] width 47 height 9
click at [51, 269] on span "Types of retreats" at bounding box center [48, 265] width 54 height 9
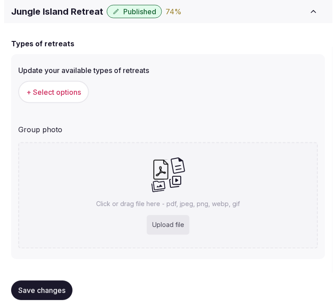
scroll to position [72, 0]
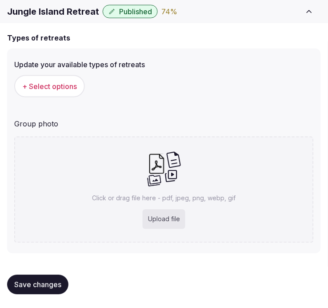
click at [76, 90] on span "+ Select options" at bounding box center [49, 86] width 55 height 10
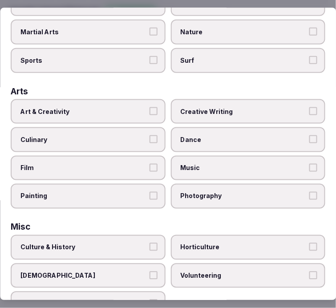
scroll to position [148, 0]
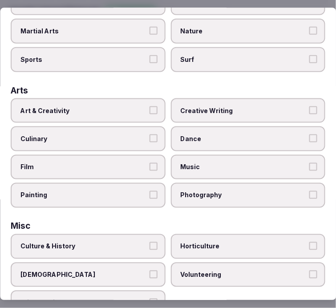
click at [136, 110] on label "Art & Creativity" at bounding box center [88, 110] width 155 height 25
click at [149, 110] on button "Art & Creativity" at bounding box center [153, 110] width 8 height 8
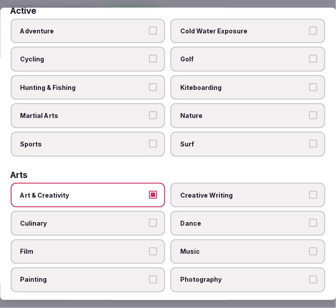
scroll to position [49, 0]
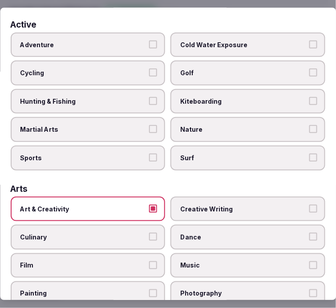
click at [197, 125] on span "Nature" at bounding box center [244, 129] width 126 height 9
click at [309, 125] on button "Nature" at bounding box center [313, 129] width 8 height 8
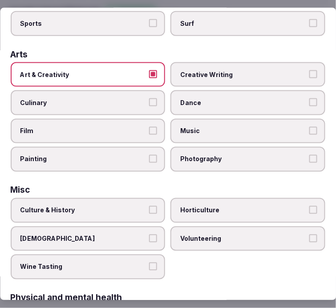
scroll to position [197, 0]
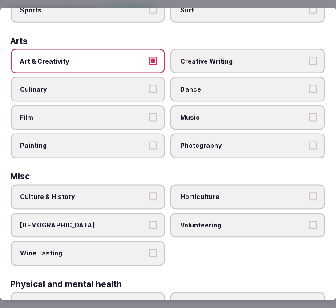
click at [132, 192] on span "Culture & History" at bounding box center [83, 196] width 126 height 9
click at [149, 192] on button "Culture & History" at bounding box center [153, 196] width 8 height 8
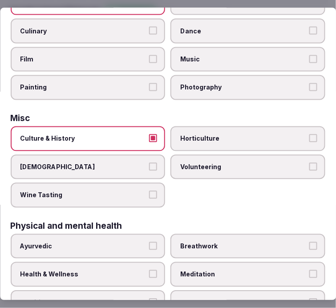
scroll to position [346, 0]
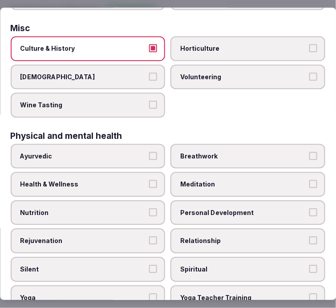
click at [144, 175] on label "Health & Wellness" at bounding box center [88, 184] width 155 height 25
click at [149, 180] on button "Health & Wellness" at bounding box center [153, 184] width 8 height 8
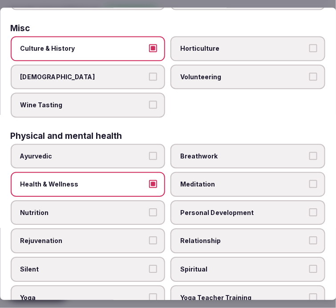
click at [190, 208] on span "Personal Development" at bounding box center [244, 212] width 126 height 9
click at [309, 208] on button "Personal Development" at bounding box center [313, 212] width 8 height 8
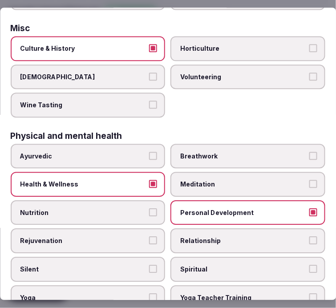
click at [206, 180] on span "Meditation" at bounding box center [244, 184] width 126 height 9
click at [309, 180] on button "Meditation" at bounding box center [313, 184] width 8 height 8
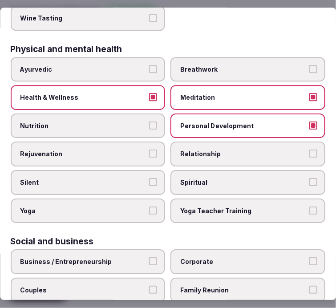
scroll to position [445, 0]
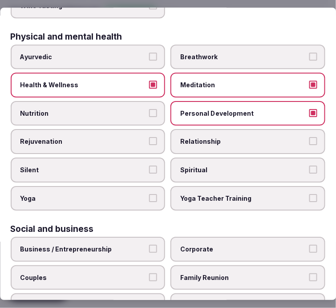
click at [212, 55] on label "Breathwork" at bounding box center [248, 56] width 155 height 25
click at [309, 55] on button "Breathwork" at bounding box center [313, 56] width 8 height 8
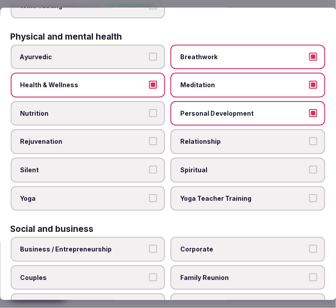
click at [126, 137] on span "Rejuvenation" at bounding box center [83, 141] width 126 height 9
click at [149, 137] on button "Rejuvenation" at bounding box center [153, 141] width 8 height 8
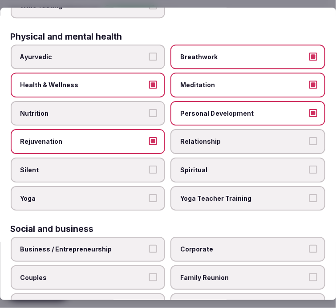
click at [131, 107] on label "Nutrition" at bounding box center [88, 113] width 155 height 25
click at [149, 109] on button "Nutrition" at bounding box center [153, 113] width 8 height 8
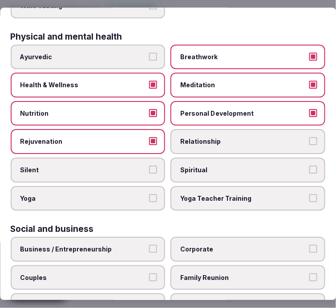
click at [192, 165] on span "Spiritual" at bounding box center [244, 169] width 126 height 9
click at [309, 165] on button "Spiritual" at bounding box center [313, 169] width 8 height 8
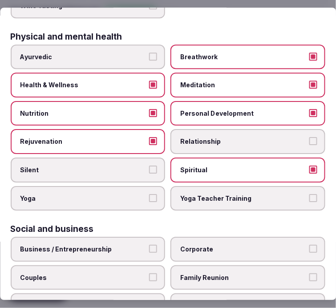
click at [201, 134] on label "Relationship" at bounding box center [248, 141] width 155 height 25
click at [309, 137] on button "Relationship" at bounding box center [313, 141] width 8 height 8
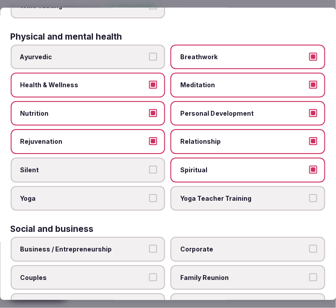
click at [132, 194] on span "Yoga" at bounding box center [83, 198] width 126 height 9
click at [149, 194] on button "Yoga" at bounding box center [153, 198] width 8 height 8
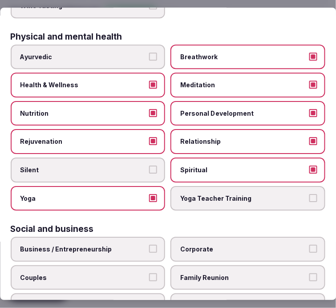
click at [223, 194] on span "Yoga Teacher Training" at bounding box center [244, 198] width 126 height 9
click at [309, 194] on button "Yoga Teacher Training" at bounding box center [313, 198] width 8 height 8
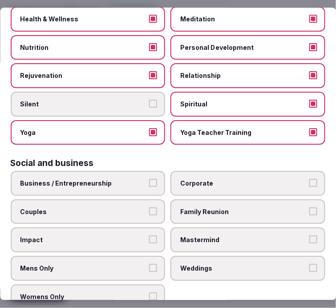
scroll to position [511, 0]
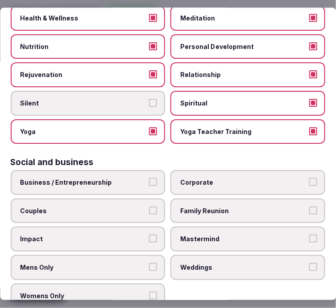
click at [152, 178] on button "Business / Entrepreneurship" at bounding box center [153, 182] width 8 height 8
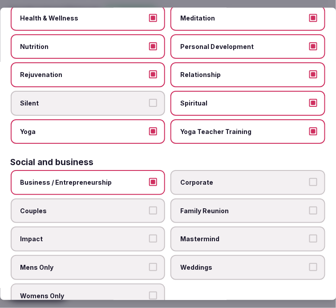
click at [190, 178] on span "Corporate" at bounding box center [244, 182] width 126 height 9
click at [309, 178] on button "Corporate" at bounding box center [313, 182] width 8 height 8
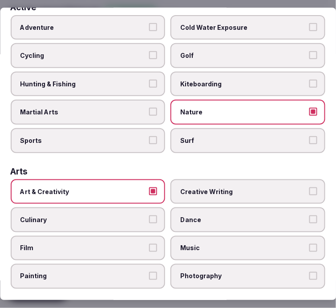
scroll to position [0, 0]
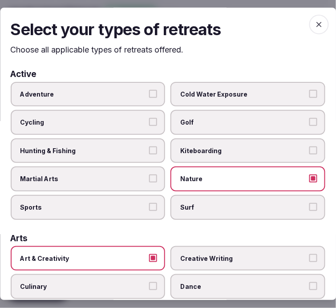
click at [309, 16] on span "button" at bounding box center [319, 25] width 20 height 20
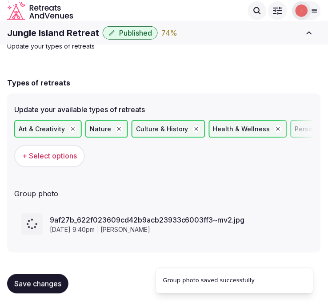
scroll to position [25, 0]
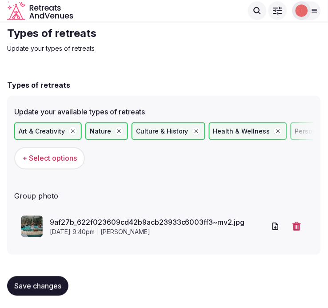
click at [21, 283] on span "Save changes" at bounding box center [37, 286] width 47 height 9
click at [40, 282] on span "Save changes" at bounding box center [37, 286] width 47 height 9
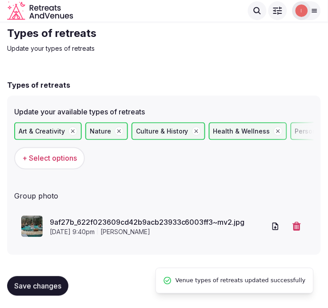
scroll to position [0, 0]
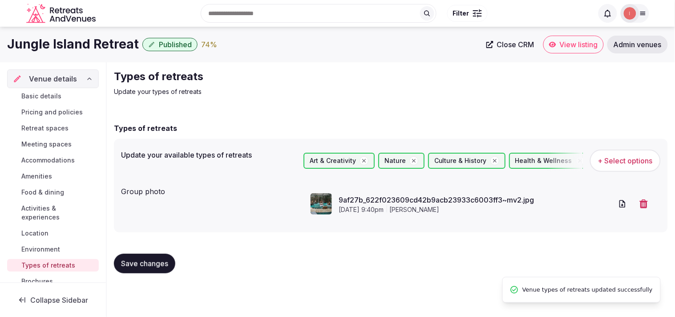
click at [335, 45] on span "Close CRM" at bounding box center [515, 44] width 37 height 9
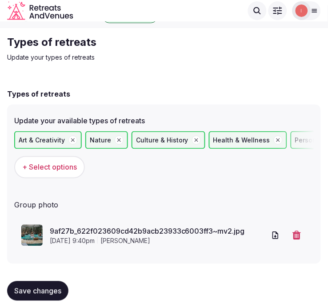
scroll to position [25, 0]
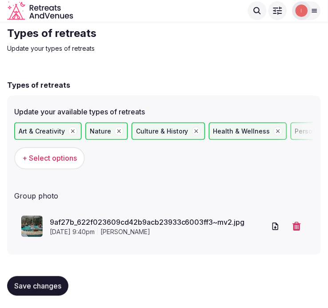
drag, startPoint x: 20, startPoint y: 286, endPoint x: 29, endPoint y: 278, distance: 11.7
click at [23, 283] on span "Save changes" at bounding box center [37, 286] width 47 height 9
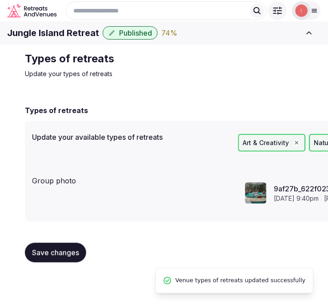
scroll to position [0, 0]
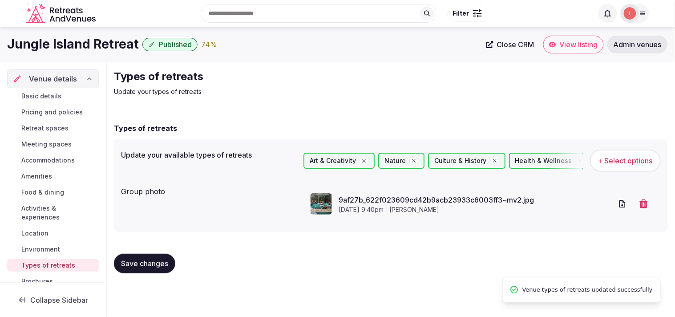
click at [153, 261] on span "Save changes" at bounding box center [144, 263] width 47 height 9
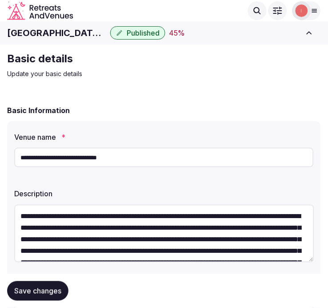
click at [67, 32] on h1 "[GEOGRAPHIC_DATA], [GEOGRAPHIC_DATA]" at bounding box center [57, 33] width 100 height 12
copy div "[GEOGRAPHIC_DATA], [GEOGRAPHIC_DATA]"
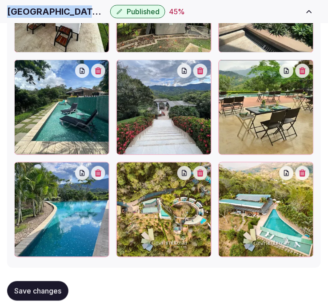
scroll to position [1447, 0]
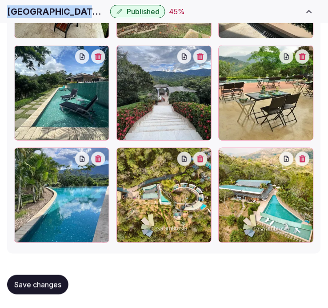
click at [204, 158] on icon "button" at bounding box center [200, 158] width 7 height 7
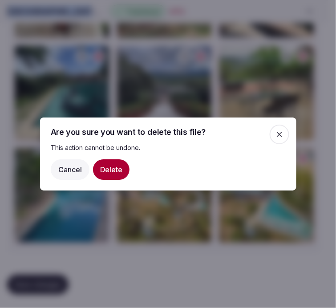
drag, startPoint x: 112, startPoint y: 170, endPoint x: 184, endPoint y: 134, distance: 80.2
click at [113, 170] on button "Delete" at bounding box center [111, 169] width 36 height 20
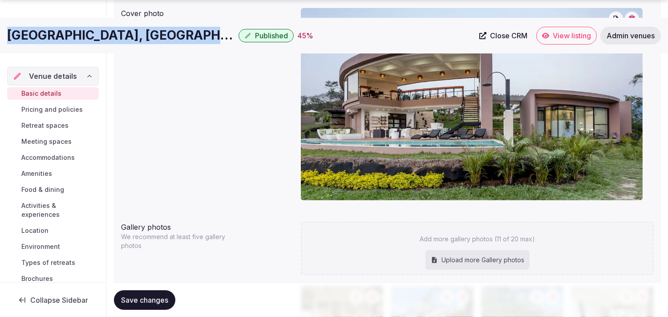
scroll to position [981, 0]
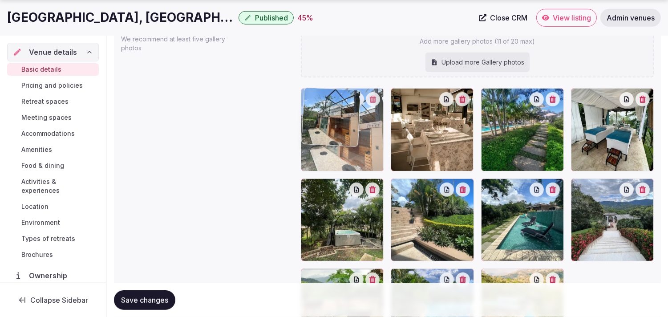
drag, startPoint x: 399, startPoint y: 94, endPoint x: 348, endPoint y: 98, distance: 51.3
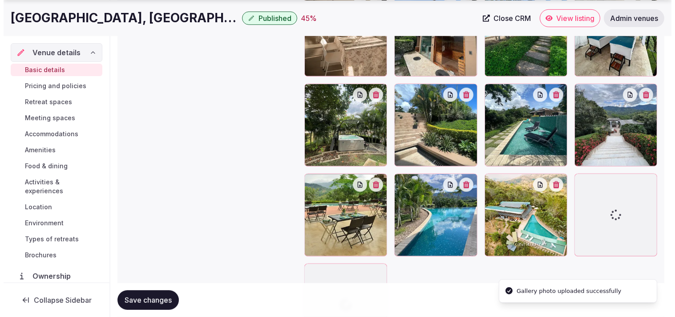
scroll to position [1159, 0]
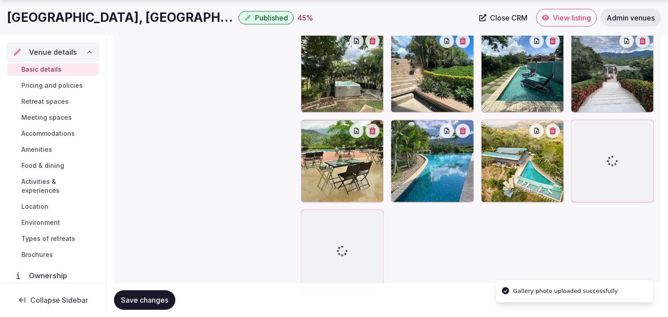
click at [335, 127] on icon "button" at bounding box center [552, 130] width 7 height 7
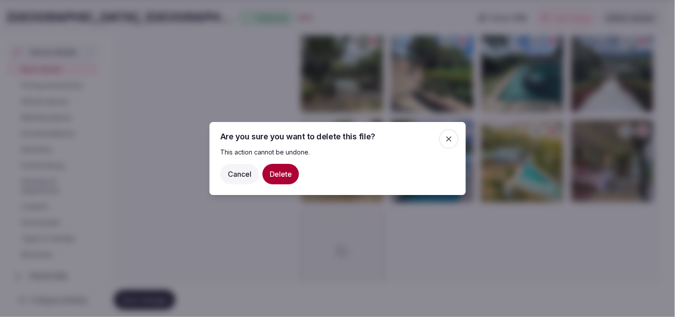
click at [290, 177] on button "Delete" at bounding box center [280, 174] width 36 height 20
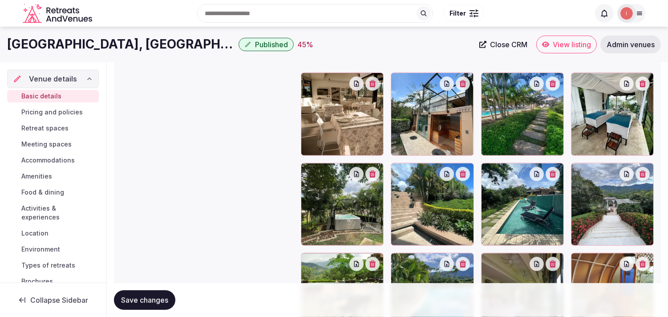
scroll to position [1011, 0]
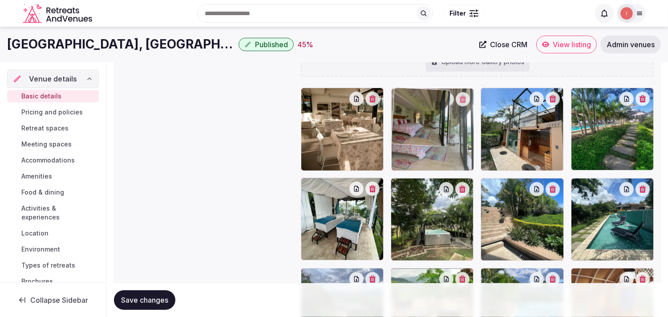
drag, startPoint x: 556, startPoint y: 276, endPoint x: 469, endPoint y: 129, distance: 170.3
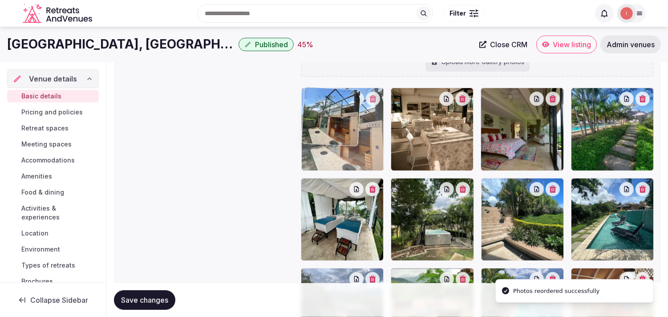
drag, startPoint x: 488, startPoint y: 93, endPoint x: 344, endPoint y: 109, distance: 145.1
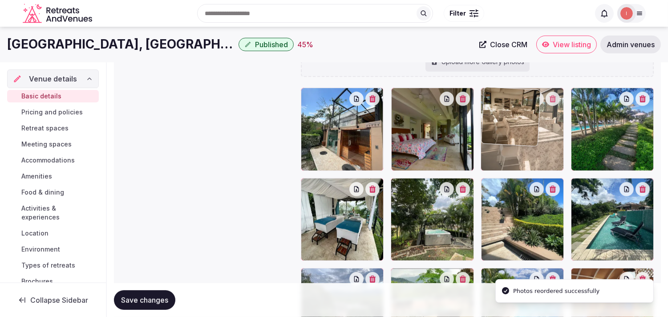
drag, startPoint x: 402, startPoint y: 96, endPoint x: 503, endPoint y: 101, distance: 102.0
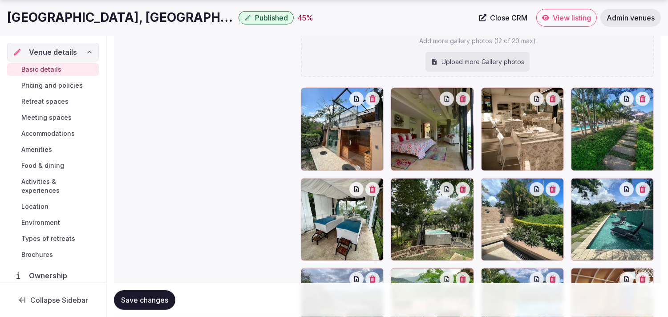
scroll to position [1060, 0]
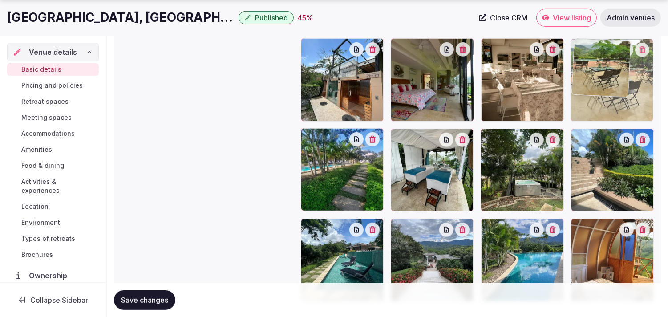
drag, startPoint x: 396, startPoint y: 229, endPoint x: 608, endPoint y: 76, distance: 261.9
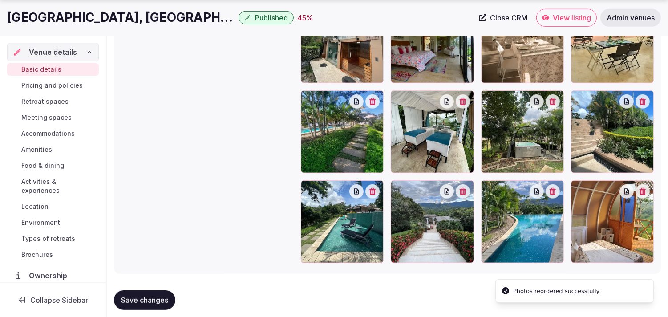
scroll to position [1110, 0]
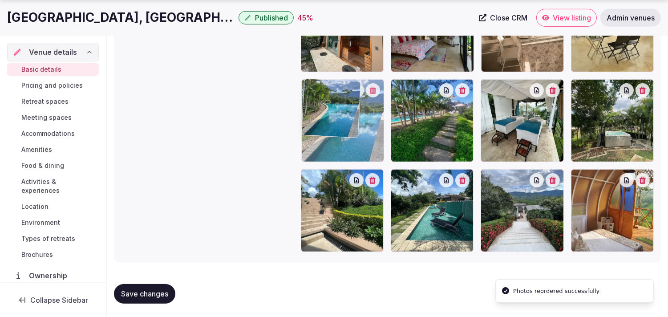
drag, startPoint x: 494, startPoint y: 173, endPoint x: 325, endPoint y: 125, distance: 175.3
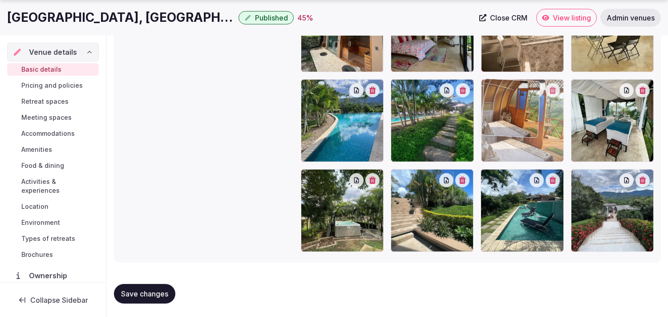
drag, startPoint x: 569, startPoint y: 169, endPoint x: 490, endPoint y: 111, distance: 98.3
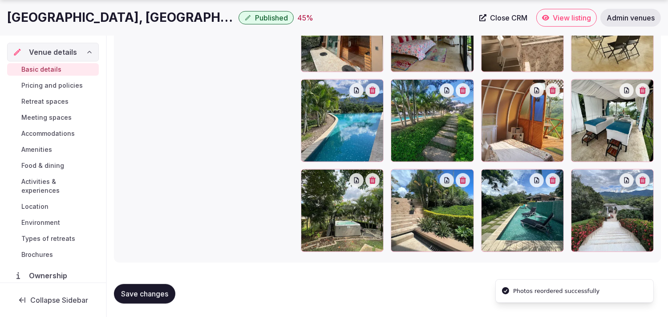
click at [127, 304] on div "Save changes" at bounding box center [387, 294] width 547 height 34
click at [141, 292] on span "Save changes" at bounding box center [144, 293] width 47 height 9
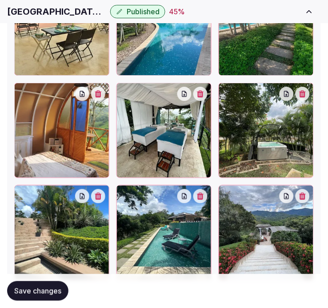
scroll to position [1477, 0]
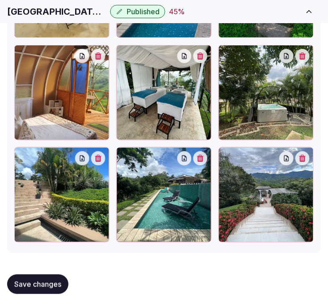
drag, startPoint x: 49, startPoint y: 285, endPoint x: 68, endPoint y: 274, distance: 20.9
click at [49, 285] on span "Save changes" at bounding box center [37, 284] width 47 height 9
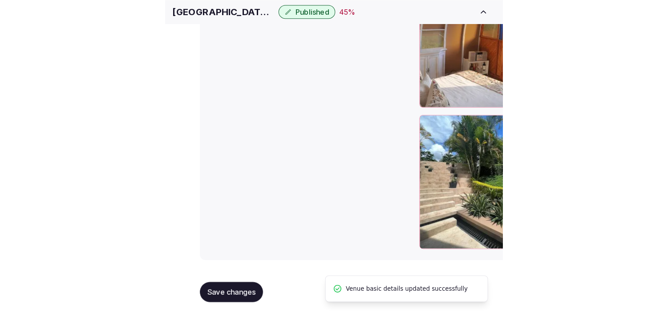
scroll to position [1110, 0]
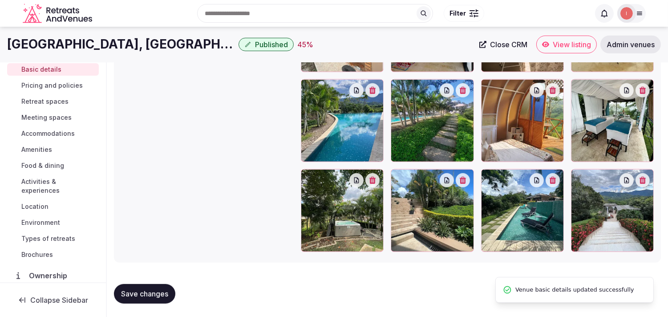
click at [79, 85] on span "Pricing and policies" at bounding box center [51, 85] width 61 height 9
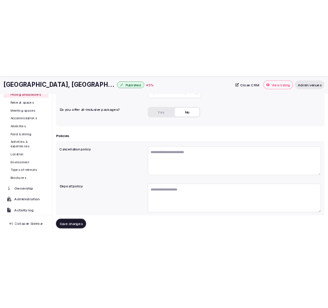
scroll to position [247, 0]
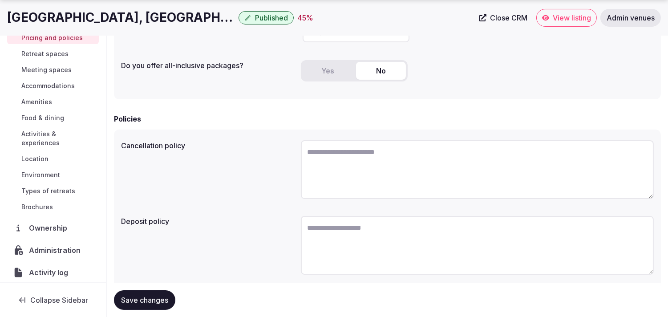
click at [157, 19] on h1 "Casa Ambrosia Hotel & Spa, Villeta" at bounding box center [121, 17] width 228 height 17
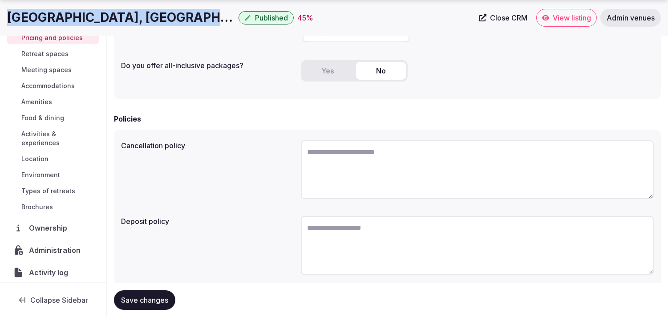
click at [157, 19] on h1 "Casa Ambrosia Hotel & Spa, Villeta" at bounding box center [121, 17] width 228 height 17
copy div "Casa Ambrosia Hotel & Spa, Villeta"
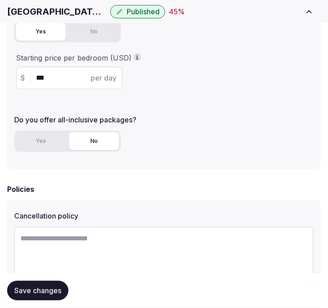
click at [171, 249] on textarea at bounding box center [164, 255] width 300 height 59
paste textarea "**********"
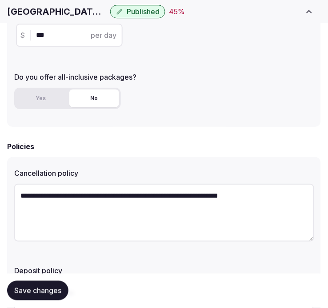
scroll to position [346, 0]
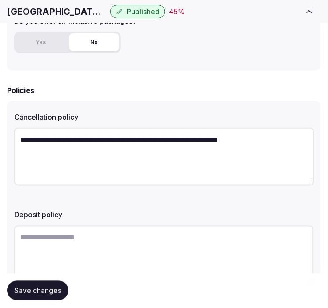
type textarea "**********"
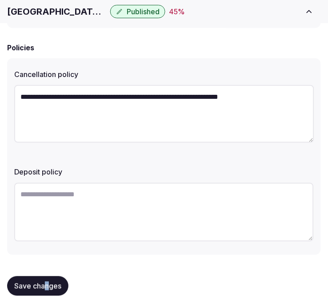
click at [50, 286] on span "Save changes" at bounding box center [37, 286] width 47 height 9
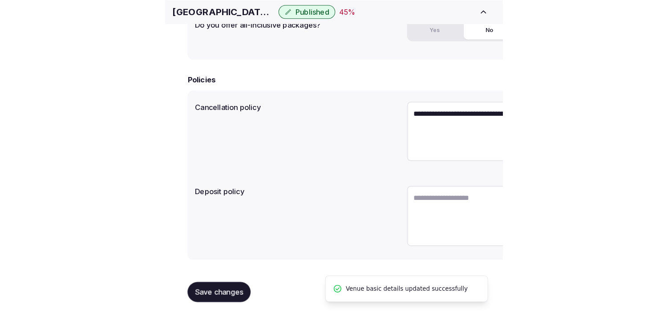
scroll to position [270, 0]
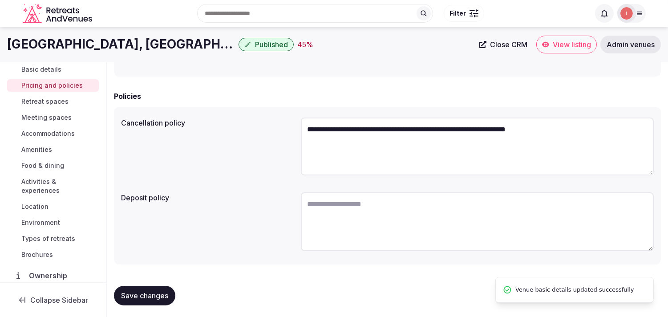
click at [158, 294] on span "Save changes" at bounding box center [144, 295] width 47 height 9
click at [35, 103] on span "Retreat spaces" at bounding box center [44, 101] width 47 height 9
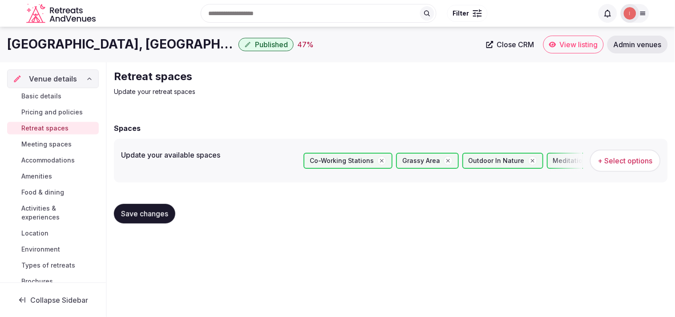
click at [42, 145] on span "Meeting spaces" at bounding box center [46, 144] width 50 height 9
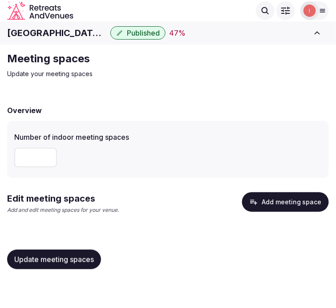
click at [264, 201] on button "Add meeting space" at bounding box center [285, 202] width 87 height 20
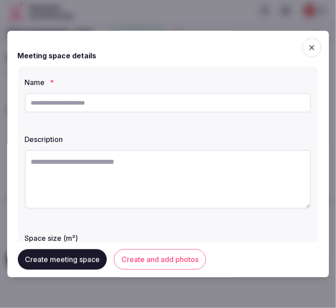
click at [309, 41] on span "button" at bounding box center [312, 48] width 20 height 20
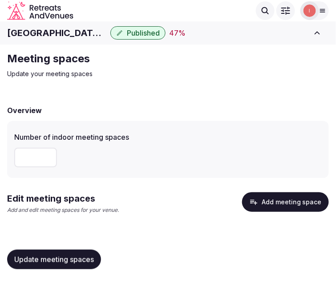
click at [292, 207] on button "Add meeting space" at bounding box center [285, 202] width 87 height 20
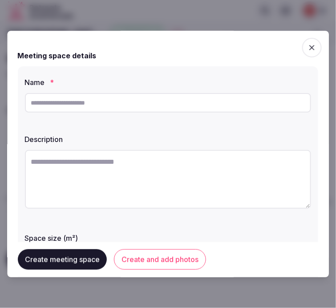
click at [219, 95] on input "text" at bounding box center [168, 103] width 286 height 20
click at [219, 104] on input "text" at bounding box center [168, 103] width 286 height 20
click at [224, 100] on input "*" at bounding box center [168, 103] width 286 height 20
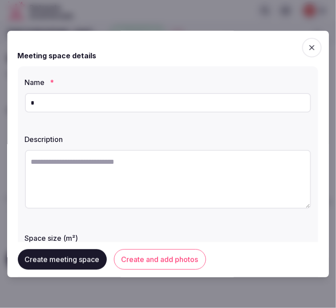
click at [122, 107] on input "*" at bounding box center [168, 103] width 286 height 20
type input "***"
click at [189, 150] on div at bounding box center [168, 180] width 286 height 68
drag, startPoint x: 189, startPoint y: 150, endPoint x: 185, endPoint y: 154, distance: 5.4
paste textarea "**********"
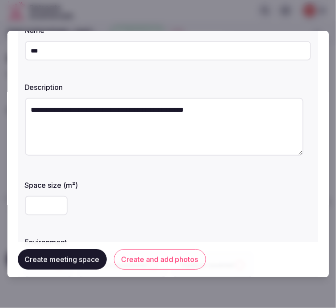
scroll to position [99, 0]
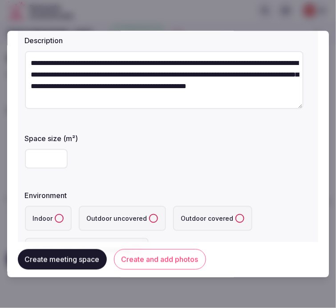
type textarea "**********"
click at [36, 164] on input "number" at bounding box center [46, 159] width 43 height 20
type input "**"
click at [167, 165] on div "**" at bounding box center [168, 159] width 286 height 20
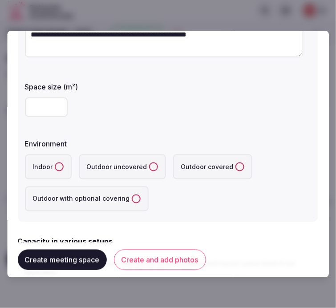
scroll to position [197, 0]
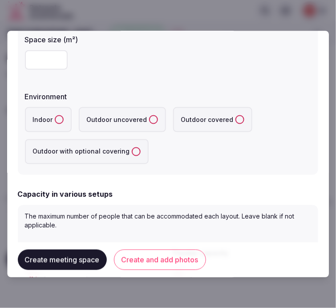
click at [235, 118] on covered "Outdoor covered" at bounding box center [239, 119] width 9 height 9
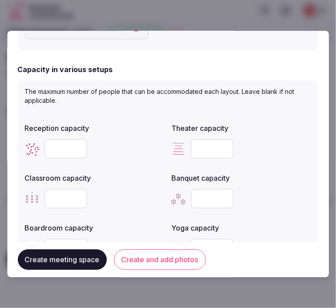
scroll to position [346, 0]
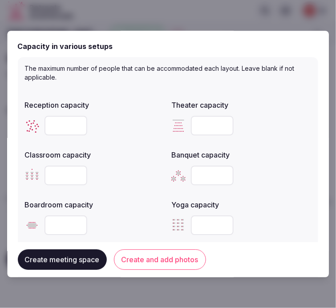
click at [58, 123] on input "number" at bounding box center [65, 126] width 43 height 20
type input "*"
click at [100, 130] on div "*" at bounding box center [95, 126] width 140 height 20
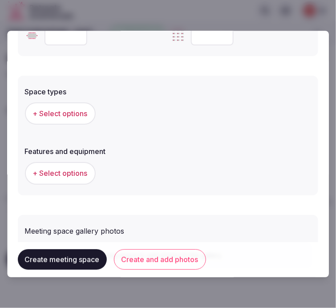
scroll to position [585, 0]
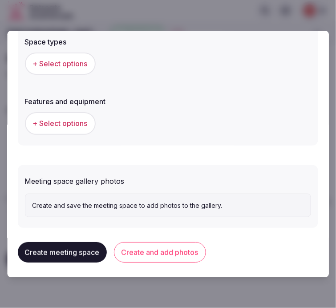
click at [65, 60] on span "+ Select options" at bounding box center [60, 64] width 55 height 10
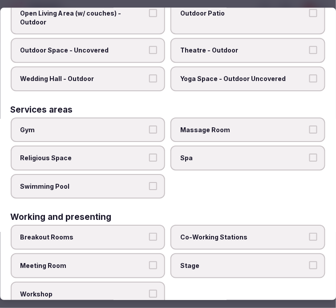
scroll to position [455, 0]
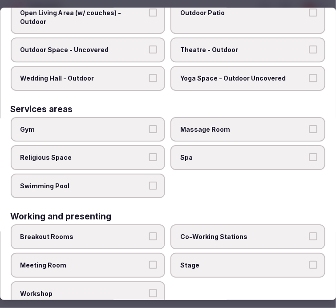
click at [260, 153] on span "Spa" at bounding box center [244, 157] width 126 height 9
click at [309, 153] on button "Spa" at bounding box center [313, 157] width 8 height 8
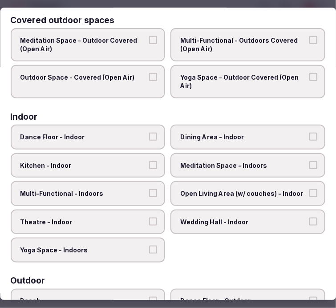
scroll to position [0, 0]
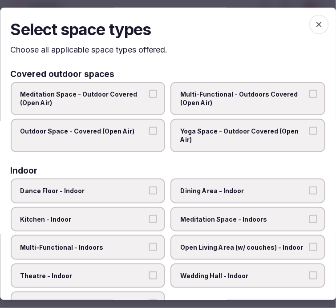
drag, startPoint x: 313, startPoint y: 25, endPoint x: 299, endPoint y: 53, distance: 31.6
click at [316, 24] on icon "button" at bounding box center [318, 24] width 5 height 5
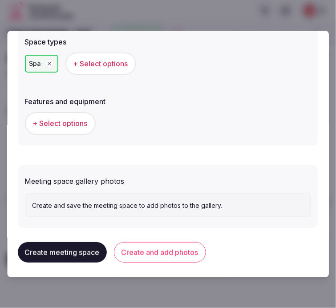
click at [81, 125] on span "+ Select options" at bounding box center [60, 124] width 55 height 10
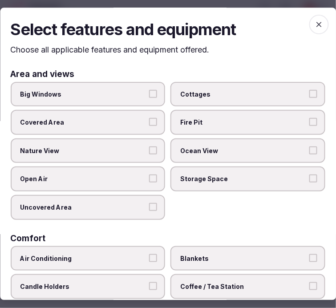
click at [113, 150] on span "Nature View" at bounding box center [83, 150] width 126 height 9
click at [149, 150] on button "Nature View" at bounding box center [153, 150] width 8 height 8
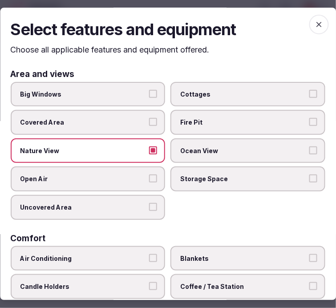
click at [109, 181] on label "Open Air" at bounding box center [88, 179] width 155 height 25
click at [149, 181] on button "Open Air" at bounding box center [153, 179] width 8 height 8
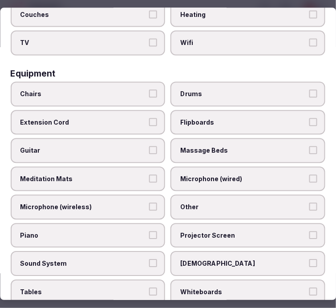
scroll to position [346, 0]
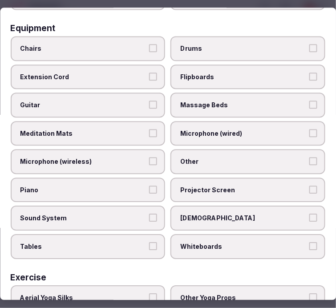
click at [226, 100] on label "Massage Beds" at bounding box center [248, 105] width 155 height 25
click at [309, 101] on button "Massage Beds" at bounding box center [313, 105] width 8 height 8
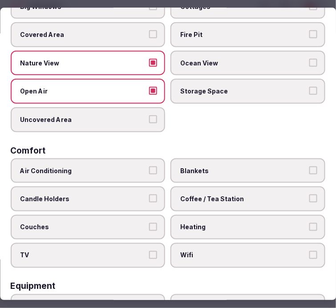
scroll to position [0, 0]
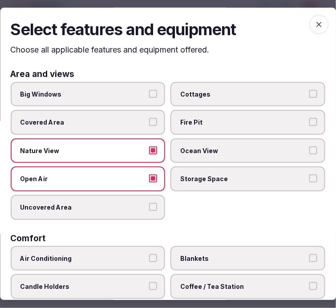
click at [316, 27] on icon "button" at bounding box center [318, 24] width 9 height 9
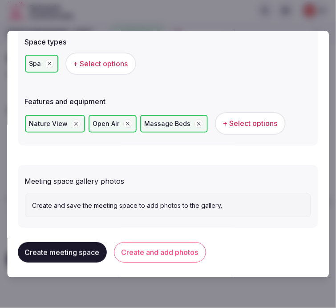
click at [135, 246] on button "Create and add photos" at bounding box center [160, 252] width 92 height 20
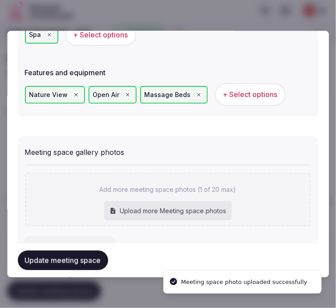
scroll to position [568, 0]
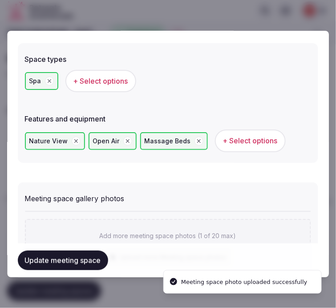
click at [96, 258] on button "Update meeting space" at bounding box center [63, 260] width 90 height 20
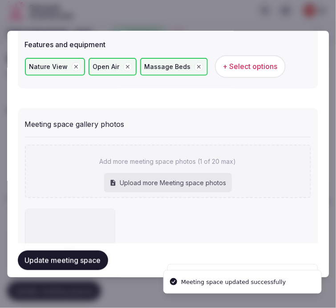
scroll to position [716, 0]
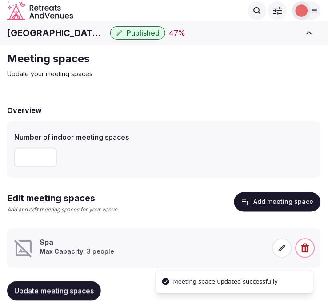
click at [279, 247] on icon at bounding box center [282, 248] width 9 height 9
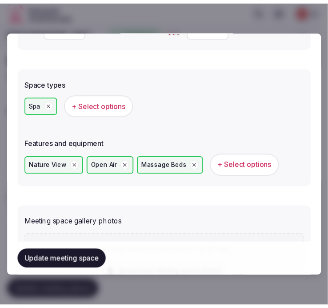
scroll to position [713, 0]
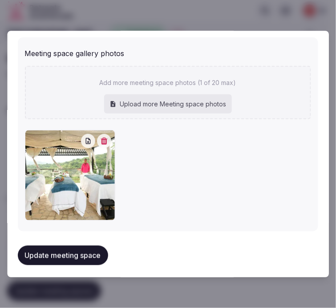
click at [69, 254] on button "Update meeting space" at bounding box center [63, 256] width 90 height 20
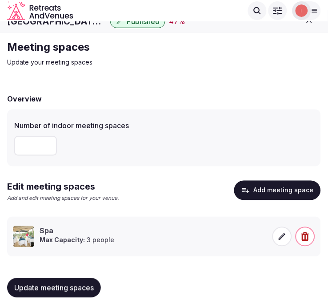
scroll to position [15, 0]
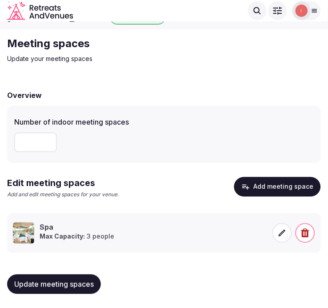
click at [74, 278] on button "Update meeting spaces" at bounding box center [54, 284] width 94 height 20
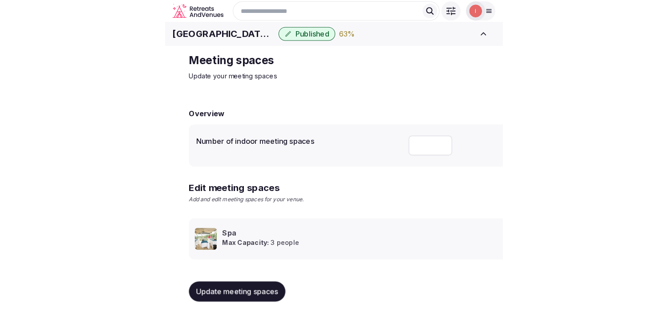
scroll to position [8, 0]
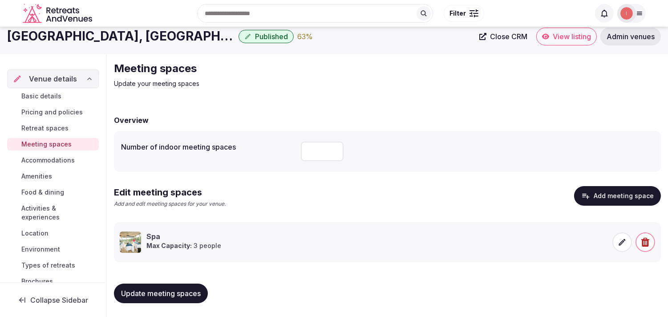
click at [47, 158] on span "Accommodations" at bounding box center [47, 160] width 53 height 9
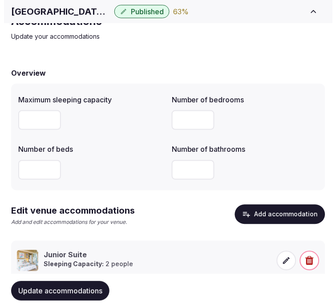
scroll to position [65, 0]
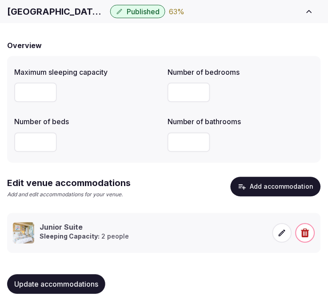
click at [246, 236] on div "Junior Suite Sleeping Capacity: 2 people" at bounding box center [140, 232] width 254 height 21
click at [278, 234] on icon at bounding box center [282, 233] width 9 height 9
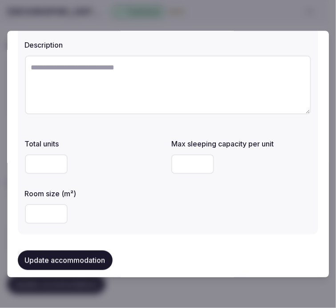
scroll to position [0, 0]
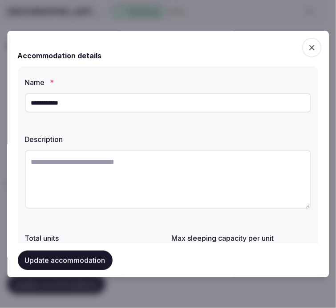
click at [67, 101] on input "**********" at bounding box center [168, 103] width 286 height 20
click at [66, 102] on input "**********" at bounding box center [168, 103] width 286 height 20
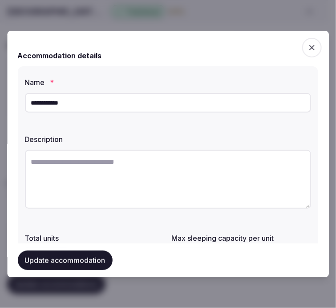
click at [66, 102] on input "**********" at bounding box center [168, 103] width 286 height 20
click at [158, 168] on textarea at bounding box center [168, 179] width 286 height 59
paste textarea "**********"
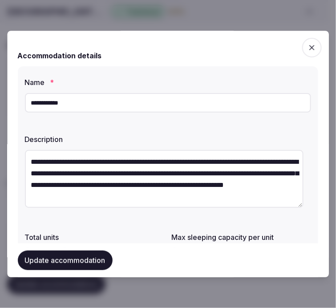
type textarea "**********"
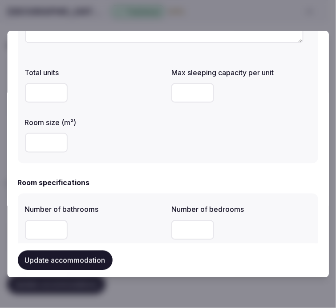
scroll to position [148, 0]
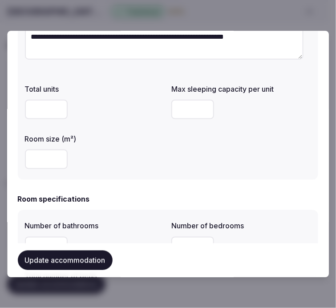
click at [46, 160] on input "number" at bounding box center [46, 159] width 43 height 20
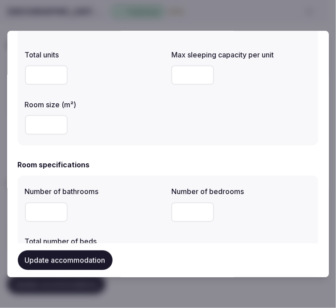
scroll to position [197, 0]
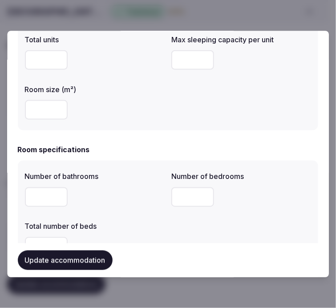
type input "**"
click at [46, 199] on input "number" at bounding box center [46, 197] width 43 height 20
click at [185, 197] on input "number" at bounding box center [193, 197] width 43 height 20
click at [39, 202] on input "number" at bounding box center [46, 197] width 43 height 20
click at [42, 198] on input "number" at bounding box center [46, 197] width 43 height 20
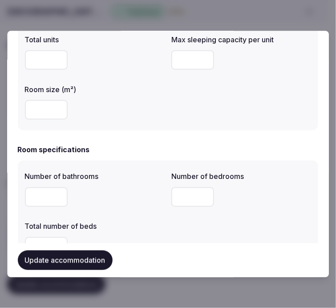
type input "*"
click at [173, 194] on input "number" at bounding box center [193, 197] width 43 height 20
type input "*"
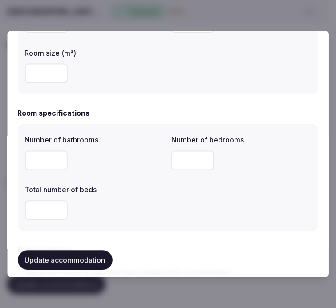
scroll to position [296, 0]
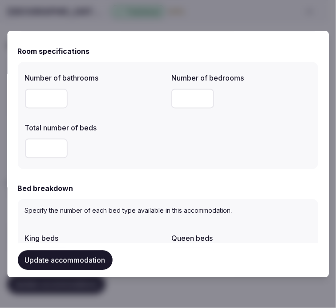
click at [46, 151] on input "number" at bounding box center [46, 148] width 43 height 20
type input "*"
click at [172, 192] on div "Bed breakdown" at bounding box center [168, 188] width 300 height 11
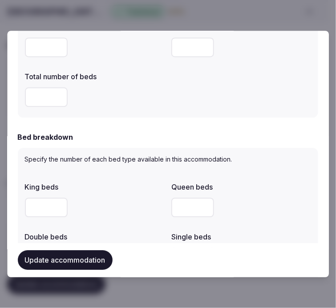
scroll to position [395, 0]
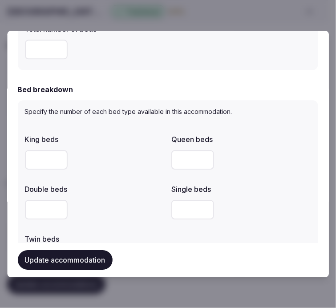
click at [194, 157] on input "number" at bounding box center [193, 160] width 43 height 20
type input "*"
click at [246, 168] on div "*" at bounding box center [242, 160] width 140 height 20
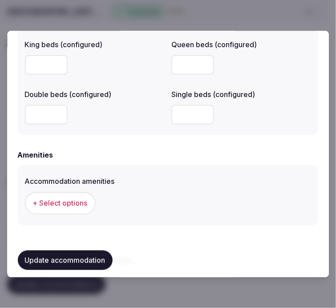
scroll to position [790, 0]
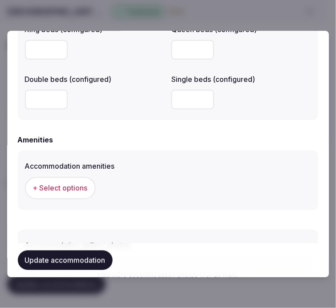
click at [87, 184] on span "+ Select options" at bounding box center [60, 188] width 55 height 10
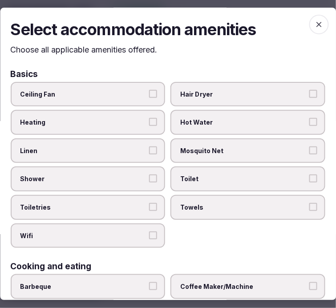
click at [99, 159] on label "Linen" at bounding box center [88, 150] width 155 height 25
click at [149, 154] on button "Linen" at bounding box center [153, 150] width 8 height 8
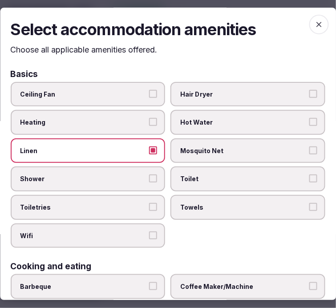
click at [110, 175] on span "Shower" at bounding box center [83, 179] width 126 height 9
click at [149, 175] on button "Shower" at bounding box center [153, 179] width 8 height 8
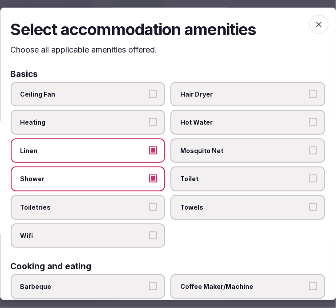
click at [123, 198] on label "Toiletries" at bounding box center [88, 207] width 155 height 25
click at [149, 203] on button "Toiletries" at bounding box center [153, 207] width 8 height 8
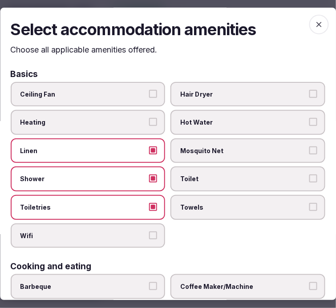
click at [145, 228] on label "Wifi" at bounding box center [88, 235] width 155 height 25
click at [149, 231] on button "Wifi" at bounding box center [153, 235] width 8 height 8
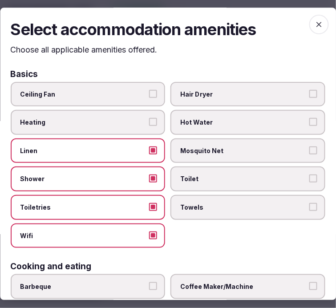
drag, startPoint x: 224, startPoint y: 198, endPoint x: 228, endPoint y: 175, distance: 23.5
click at [224, 198] on label "Towels" at bounding box center [248, 207] width 155 height 25
click at [309, 203] on button "Towels" at bounding box center [313, 207] width 8 height 8
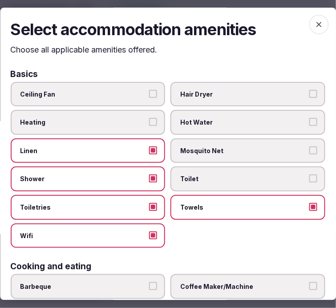
click at [229, 175] on span "Toilet" at bounding box center [244, 179] width 126 height 9
click at [309, 175] on button "Toilet" at bounding box center [313, 179] width 8 height 8
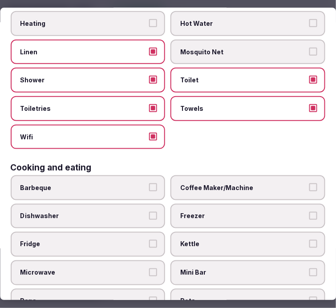
scroll to position [197, 0]
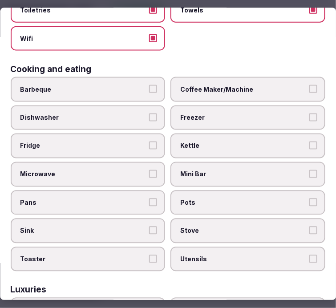
click at [271, 170] on label "Mini Bar" at bounding box center [248, 173] width 155 height 25
click at [309, 170] on button "Mini Bar" at bounding box center [313, 173] width 8 height 8
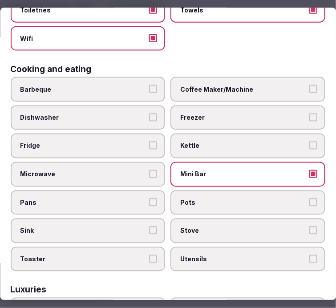
click at [301, 90] on label "Coffee Maker/Machine" at bounding box center [248, 89] width 155 height 25
click at [309, 90] on button "Coffee Maker/Machine" at bounding box center [313, 89] width 8 height 8
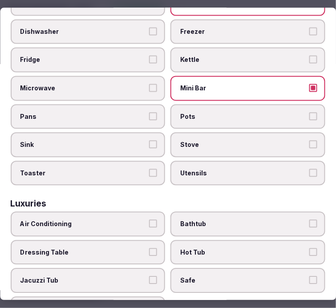
scroll to position [296, 0]
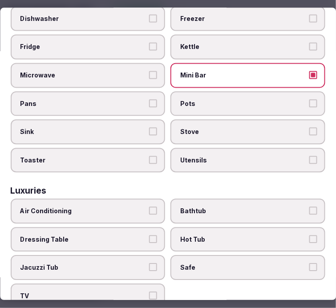
click at [143, 207] on span "Air Conditioning" at bounding box center [83, 211] width 126 height 9
click at [149, 207] on button "Air Conditioning" at bounding box center [153, 211] width 8 height 8
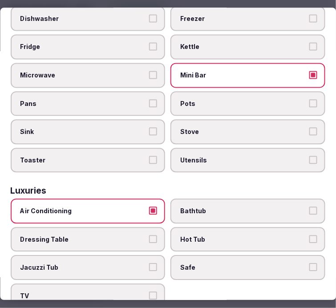
click at [138, 291] on span "TV" at bounding box center [83, 295] width 126 height 9
click at [149, 291] on button "TV" at bounding box center [153, 295] width 8 height 8
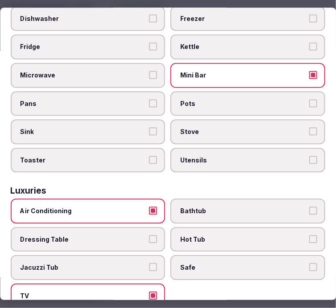
drag, startPoint x: 268, startPoint y: 247, endPoint x: 279, endPoint y: 221, distance: 28.7
click at [269, 255] on label "Safe" at bounding box center [248, 267] width 155 height 25
click at [309, 263] on button "Safe" at bounding box center [313, 267] width 8 height 8
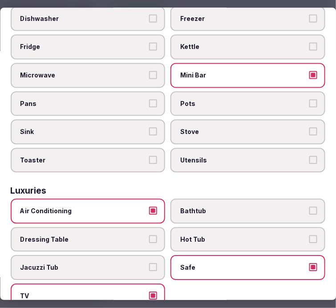
click at [278, 207] on span "Bathtub" at bounding box center [244, 211] width 126 height 9
click at [309, 207] on button "Bathtub" at bounding box center [313, 211] width 8 height 8
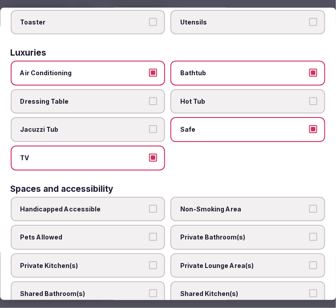
scroll to position [445, 0]
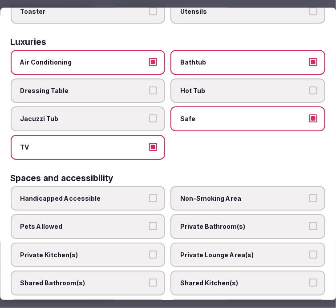
click at [252, 221] on label "Private Bathroom(s)" at bounding box center [248, 226] width 155 height 25
click at [309, 222] on button "Private Bathroom(s)" at bounding box center [313, 226] width 8 height 8
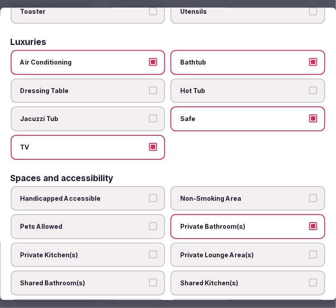
click at [244, 250] on span "Private Lounge Area(s)" at bounding box center [244, 254] width 126 height 9
click at [309, 250] on button "Private Lounge Area(s)" at bounding box center [313, 254] width 8 height 8
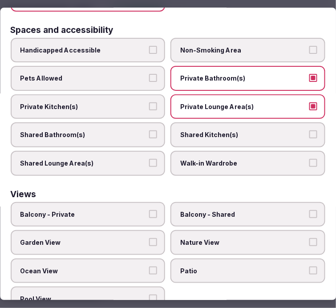
scroll to position [593, 0]
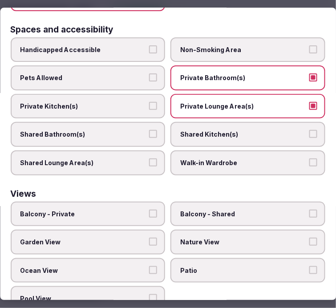
click at [149, 209] on button "Balcony - Private" at bounding box center [153, 213] width 8 height 8
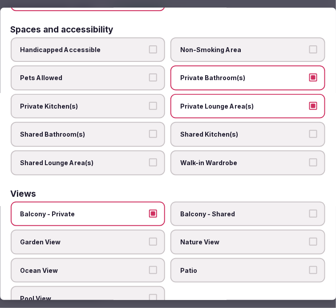
click at [185, 238] on span "Nature View" at bounding box center [244, 242] width 126 height 9
click at [309, 238] on button "Nature View" at bounding box center [313, 242] width 8 height 8
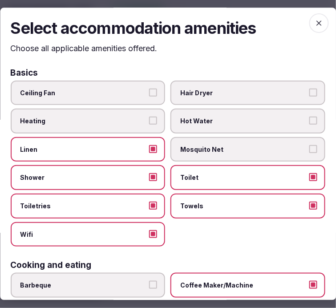
scroll to position [1, 0]
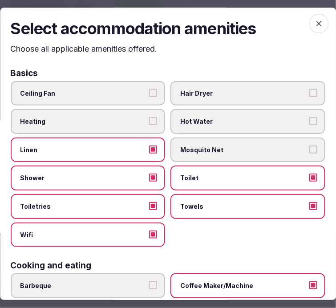
click at [314, 24] on icon "button" at bounding box center [318, 23] width 9 height 9
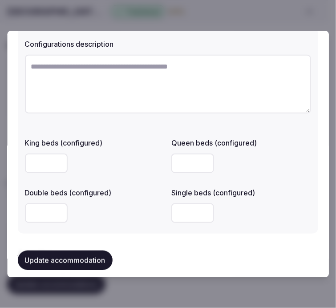
scroll to position [692, 0]
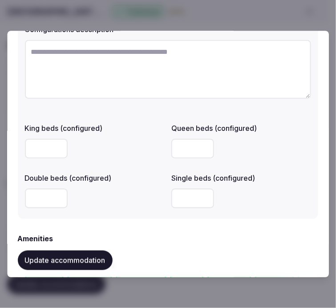
click at [42, 202] on input "number" at bounding box center [46, 199] width 43 height 20
type input "*"
click at [317, 133] on div "**********" at bounding box center [168, 154] width 322 height 246
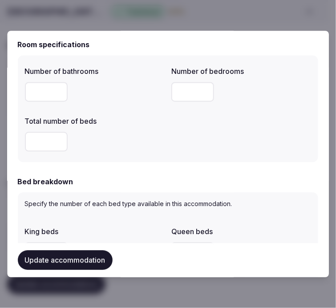
scroll to position [296, 0]
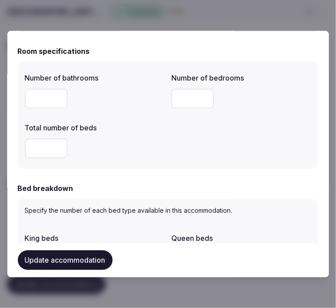
drag, startPoint x: 43, startPoint y: 150, endPoint x: 19, endPoint y: 149, distance: 23.6
click at [19, 149] on div "Number of bathrooms * Number of bedrooms * Total number of beds *" at bounding box center [168, 115] width 300 height 107
type input "*"
click at [75, 259] on button "Update accommodation" at bounding box center [65, 260] width 95 height 20
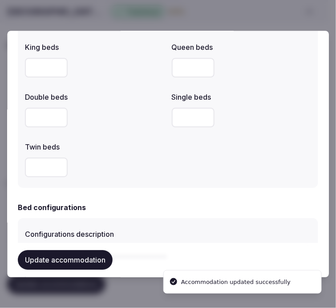
scroll to position [0, 0]
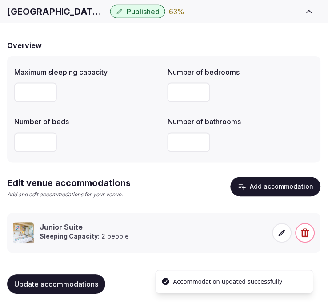
click at [284, 234] on icon at bounding box center [282, 233] width 9 height 9
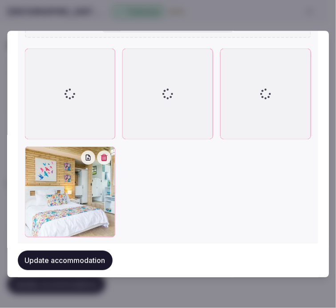
scroll to position [1155, 0]
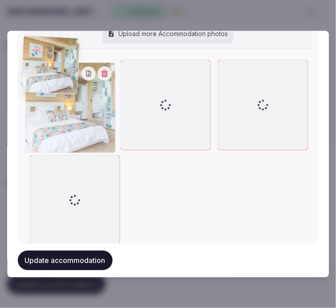
drag, startPoint x: 35, startPoint y: 145, endPoint x: 32, endPoint y: 54, distance: 90.3
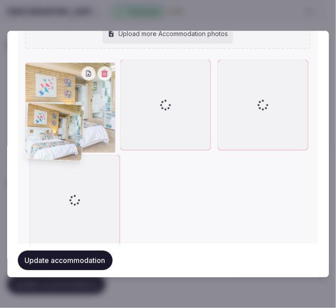
click at [32, 54] on div "184363554.jpg 184232722.jpg Add more accommodation photos (4 of 20 max) Upload …" at bounding box center [168, 96] width 286 height 303
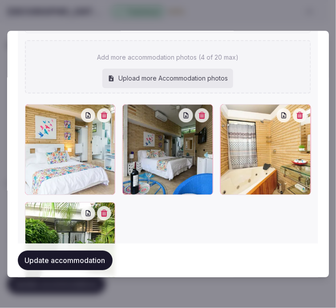
click at [73, 254] on button "Update accommodation" at bounding box center [65, 260] width 95 height 20
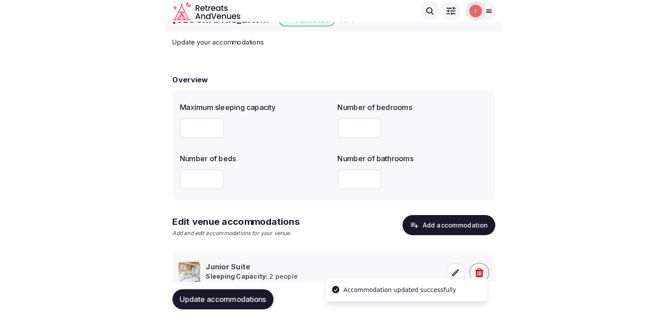
scroll to position [0, 0]
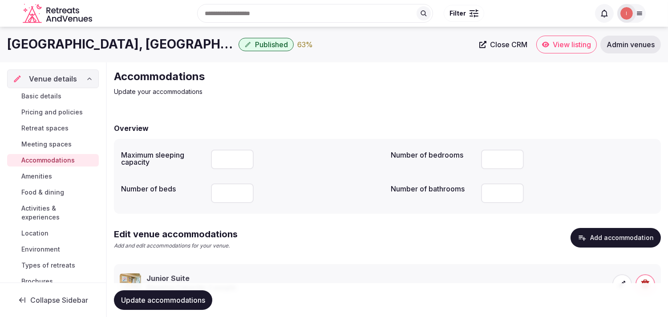
click at [46, 172] on span "Amenities" at bounding box center [36, 176] width 31 height 9
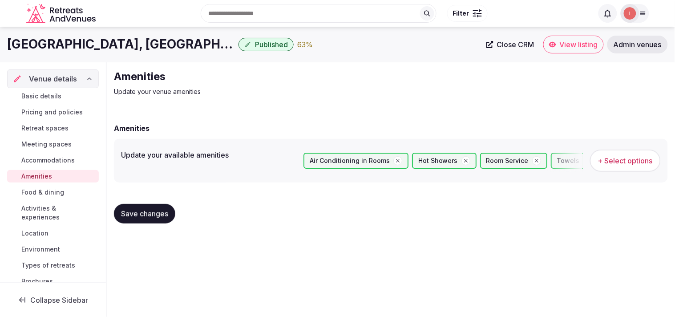
click at [14, 193] on link "Food & dining" at bounding box center [53, 192] width 92 height 12
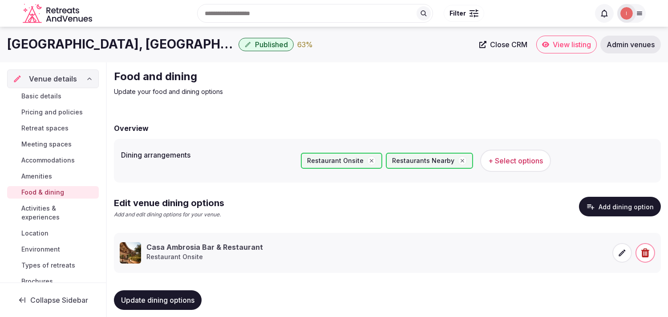
click at [20, 175] on link "Amenities" at bounding box center [53, 176] width 92 height 12
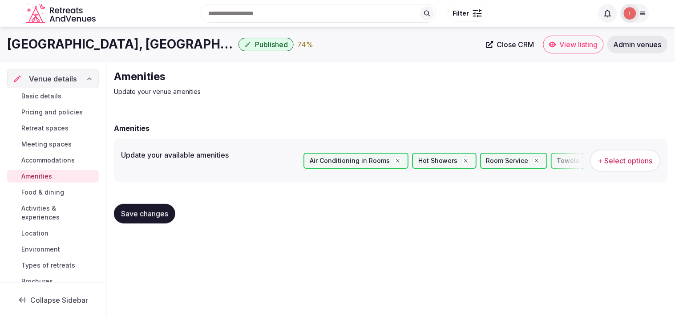
click at [54, 195] on span "Food & dining" at bounding box center [42, 192] width 43 height 9
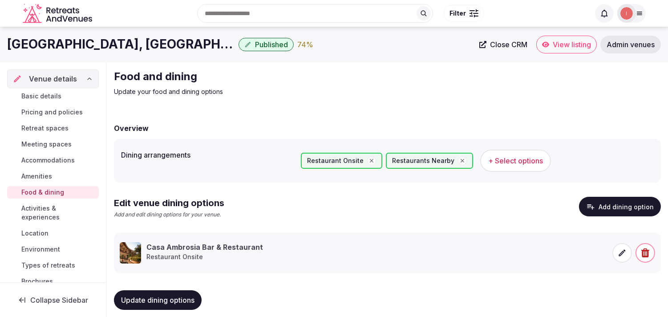
click at [50, 172] on span "Amenities" at bounding box center [36, 176] width 31 height 9
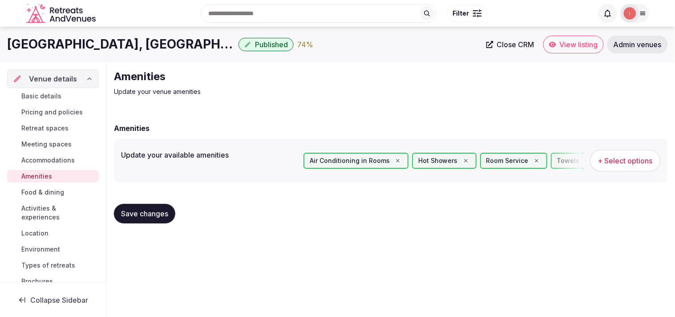
click at [59, 157] on span "Accommodations" at bounding box center [47, 160] width 53 height 9
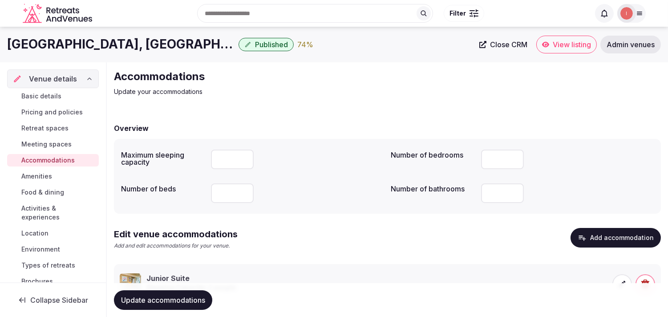
scroll to position [49, 0]
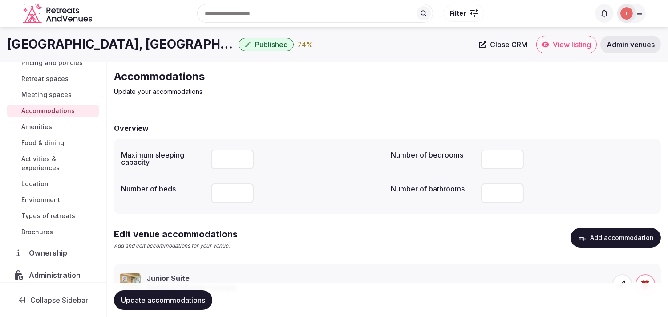
click at [40, 166] on span "Activities & experiences" at bounding box center [58, 163] width 74 height 18
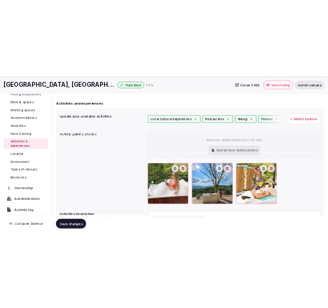
scroll to position [99, 0]
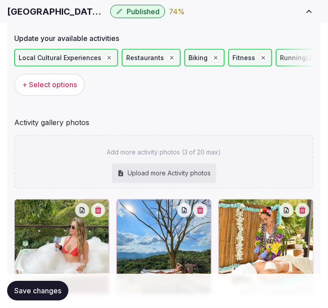
click at [44, 14] on h1 "Casa Ambrosia Hotel & Spa, Villeta" at bounding box center [57, 11] width 100 height 12
copy div "Casa Ambrosia Hotel & Spa, Villeta"
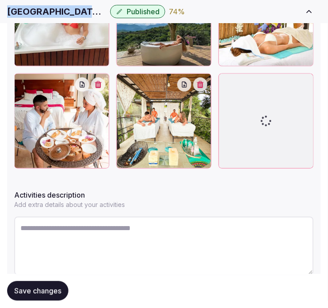
scroll to position [395, 0]
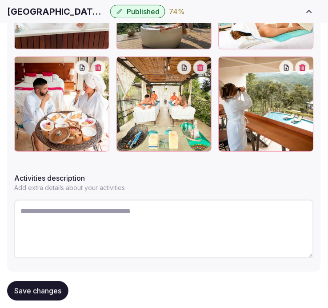
click at [146, 217] on textarea at bounding box center [164, 229] width 300 height 59
paste textarea "**********"
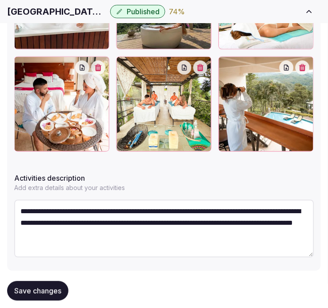
type textarea "**********"
click at [34, 296] on button "Save changes" at bounding box center [37, 291] width 61 height 20
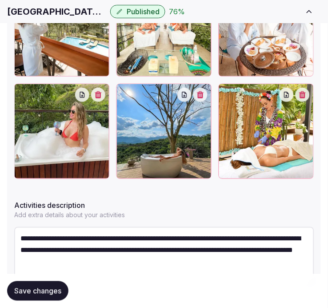
scroll to position [392, 0]
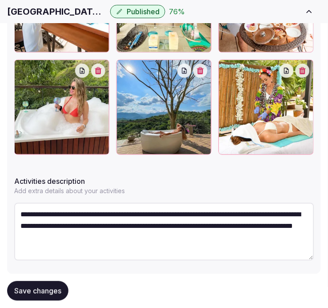
click at [48, 294] on span "Save changes" at bounding box center [37, 290] width 47 height 9
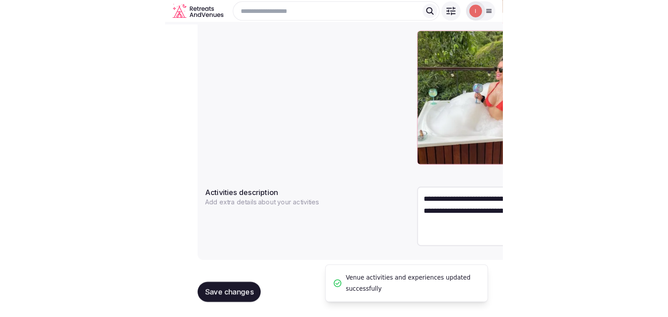
scroll to position [297, 0]
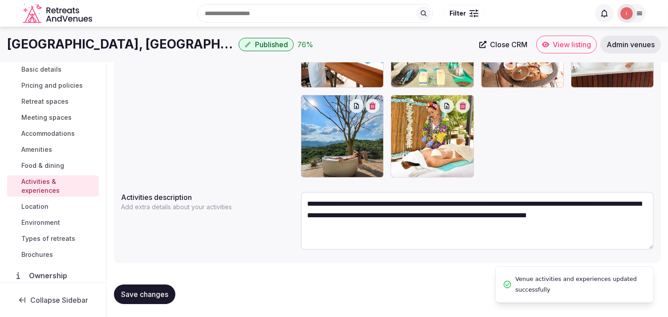
click at [21, 205] on link "Location" at bounding box center [53, 206] width 92 height 12
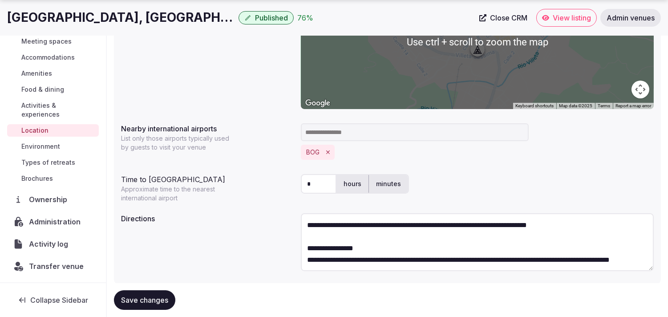
scroll to position [221, 0]
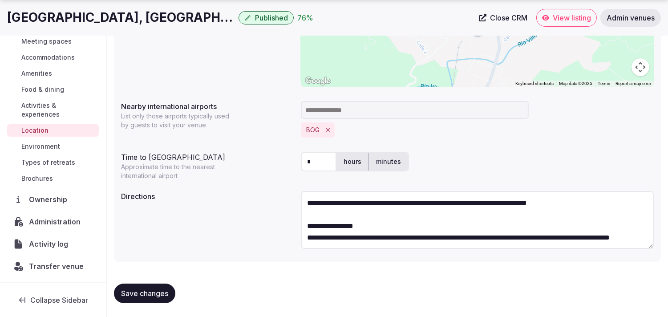
click at [54, 146] on span "Environment" at bounding box center [40, 146] width 39 height 9
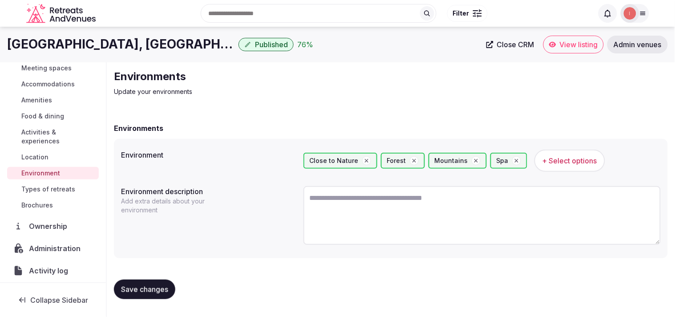
click at [52, 185] on span "Types of retreats" at bounding box center [48, 189] width 54 height 9
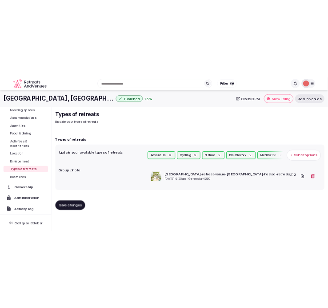
scroll to position [103, 0]
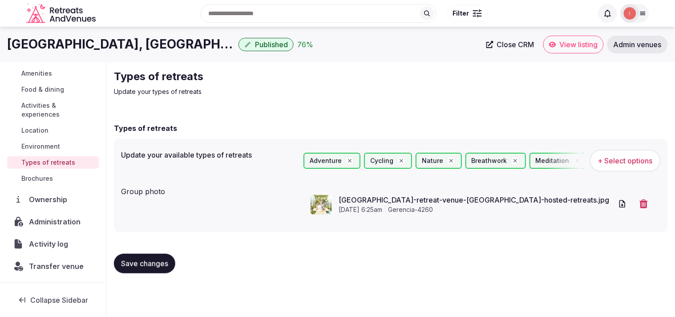
click at [139, 264] on span "Save changes" at bounding box center [144, 263] width 47 height 9
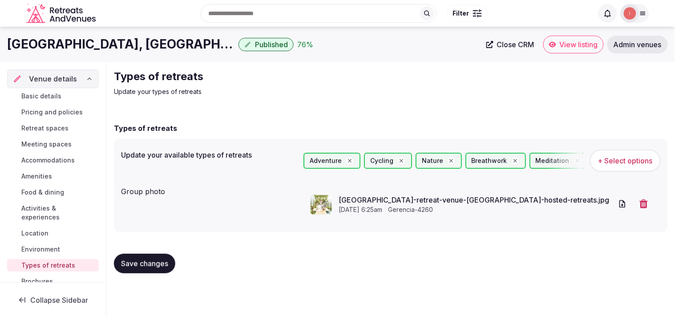
click at [335, 40] on link "Close CRM" at bounding box center [510, 45] width 59 height 18
click at [138, 268] on button "Save changes" at bounding box center [144, 264] width 61 height 20
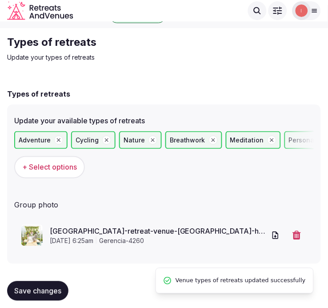
scroll to position [25, 0]
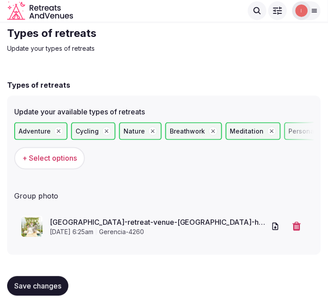
click at [40, 286] on span "Save changes" at bounding box center [37, 286] width 47 height 9
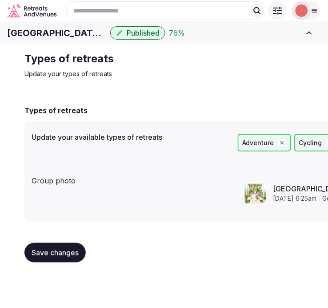
scroll to position [0, 0]
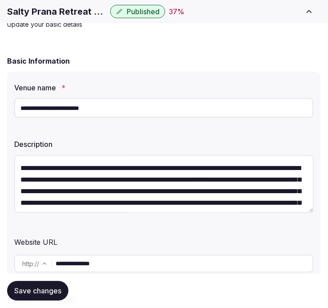
scroll to position [247, 0]
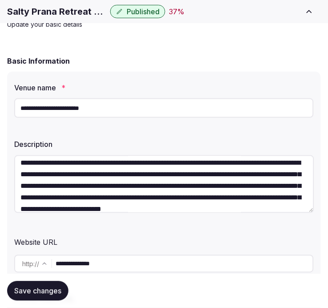
click at [73, 267] on input "**********" at bounding box center [185, 264] width 258 height 18
paste input "**********"
select select "*****"
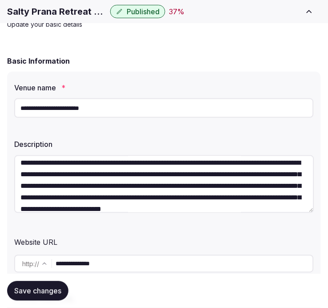
type input "**********"
drag, startPoint x: 168, startPoint y: 258, endPoint x: 171, endPoint y: 265, distance: 7.8
click at [169, 262] on input "**********" at bounding box center [186, 264] width 254 height 18
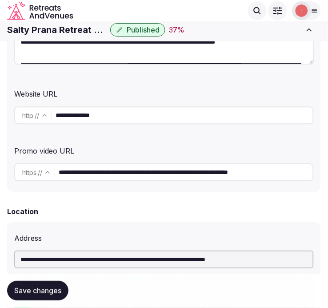
scroll to position [197, 0]
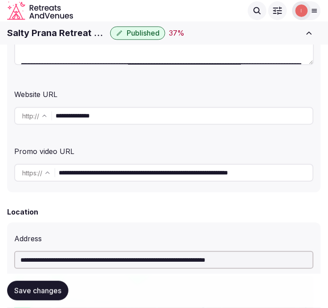
click at [68, 112] on input "**********" at bounding box center [185, 116] width 258 height 18
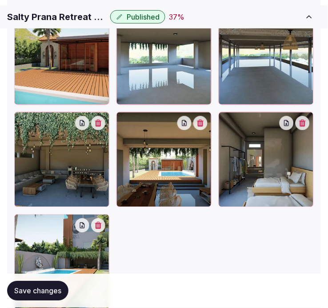
scroll to position [1235, 0]
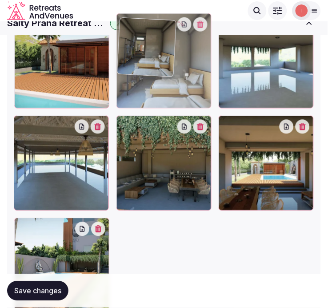
drag, startPoint x: 232, startPoint y: 122, endPoint x: 167, endPoint y: 68, distance: 84.1
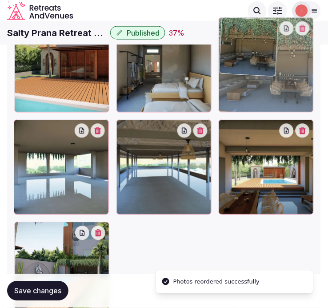
drag, startPoint x: 127, startPoint y: 133, endPoint x: 231, endPoint y: 83, distance: 115.8
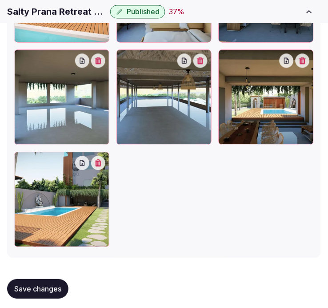
scroll to position [1302, 0]
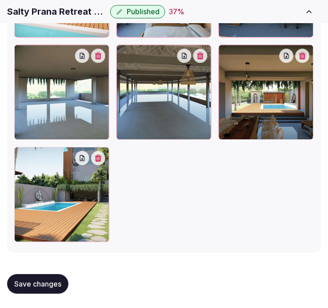
click at [27, 154] on div at bounding box center [21, 154] width 14 height 14
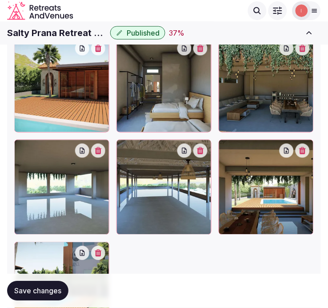
scroll to position [1203, 0]
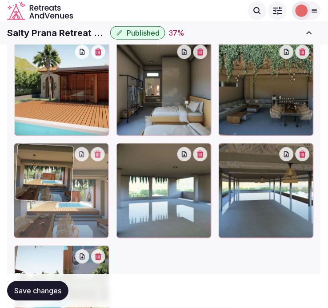
drag, startPoint x: 227, startPoint y: 153, endPoint x: 60, endPoint y: 178, distance: 169.1
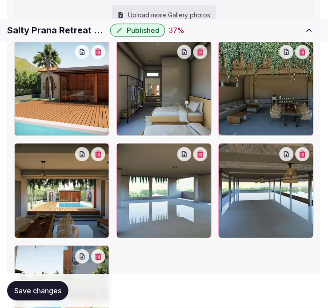
scroll to position [1252, 0]
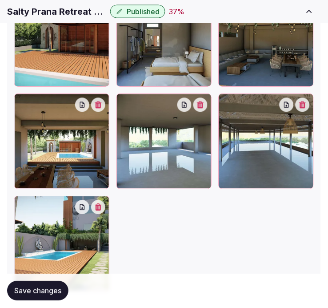
click at [31, 11] on h1 "Salty Prana Retreat Center" at bounding box center [57, 11] width 100 height 12
click at [32, 11] on h1 "Salty Prana Retreat Center" at bounding box center [57, 11] width 100 height 12
copy div "Salty Prana Retreat Center"
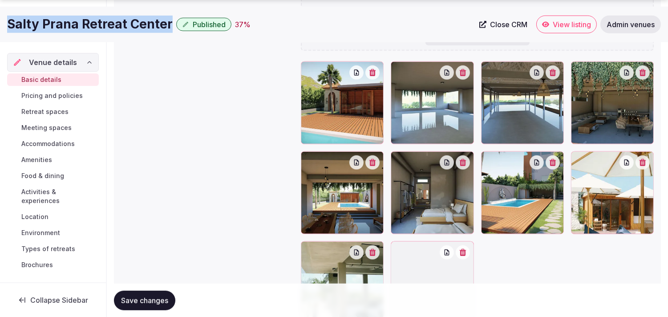
scroll to position [1039, 0]
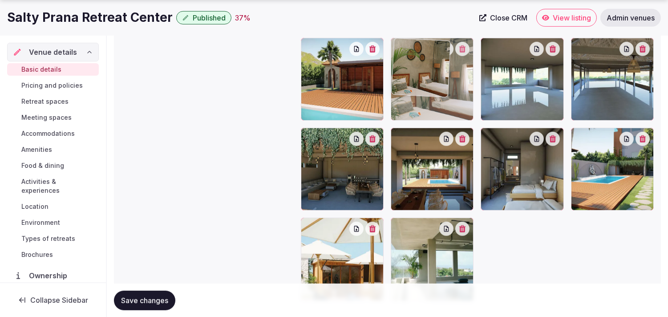
drag, startPoint x: 403, startPoint y: 222, endPoint x: 414, endPoint y: 77, distance: 145.4
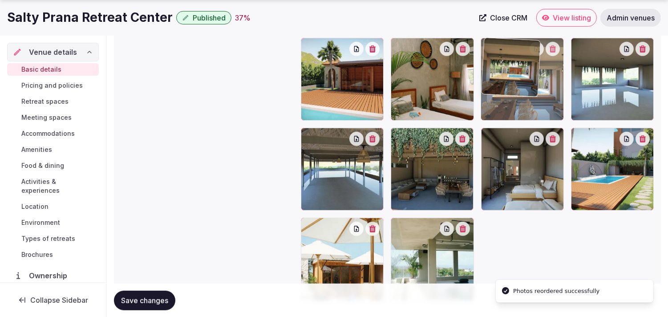
drag, startPoint x: 400, startPoint y: 136, endPoint x: 492, endPoint y: 77, distance: 109.1
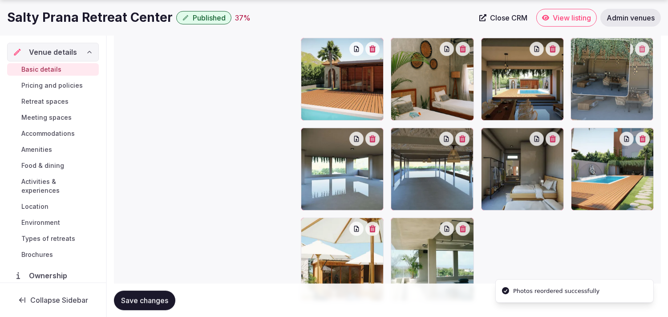
drag, startPoint x: 399, startPoint y: 137, endPoint x: 565, endPoint y: 67, distance: 180.8
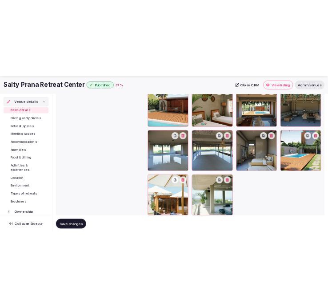
scroll to position [1088, 0]
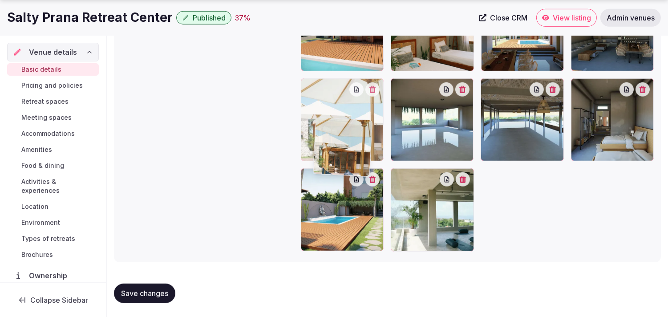
drag, startPoint x: 314, startPoint y: 175, endPoint x: 332, endPoint y: 116, distance: 61.9
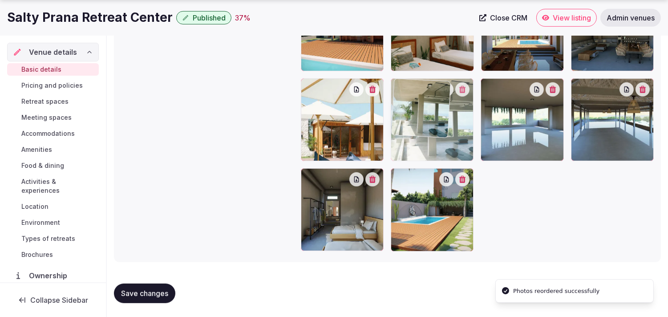
drag, startPoint x: 402, startPoint y: 172, endPoint x: 423, endPoint y: 107, distance: 68.4
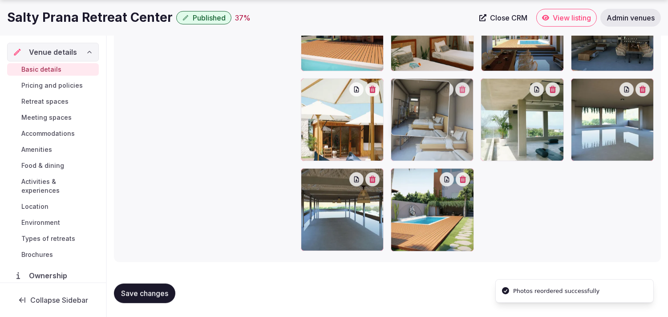
drag, startPoint x: 313, startPoint y: 179, endPoint x: 399, endPoint y: 126, distance: 101.5
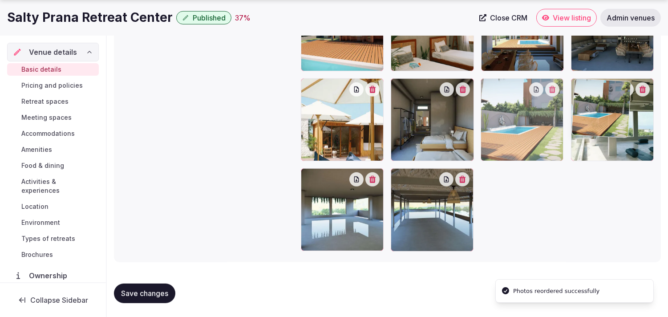
drag, startPoint x: 393, startPoint y: 177, endPoint x: 541, endPoint y: 117, distance: 159.7
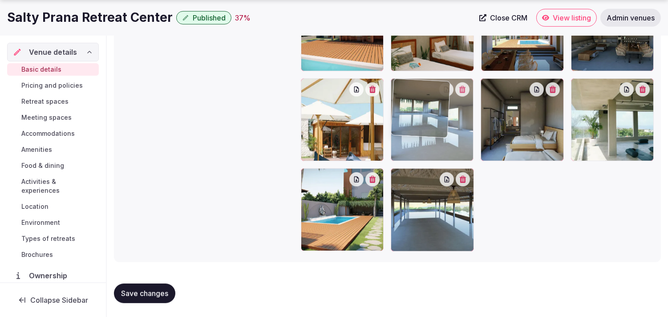
drag, startPoint x: 308, startPoint y: 176, endPoint x: 388, endPoint y: 116, distance: 100.4
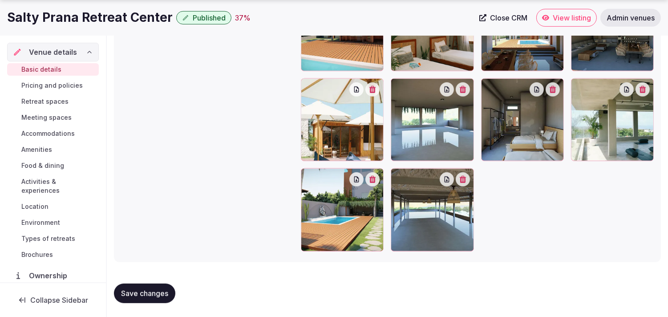
click at [119, 290] on button "Save changes" at bounding box center [144, 293] width 61 height 20
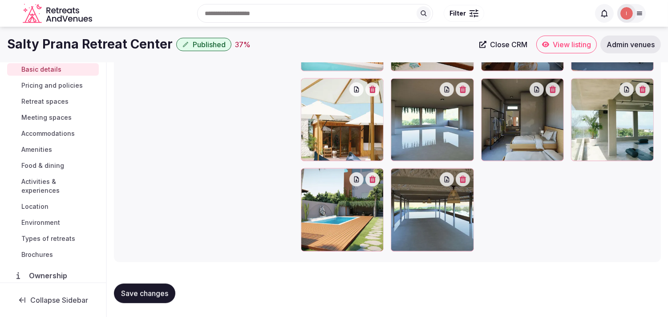
click at [68, 83] on span "Pricing and policies" at bounding box center [51, 85] width 61 height 9
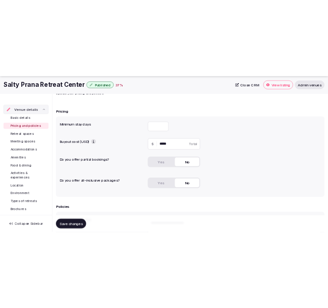
scroll to position [148, 0]
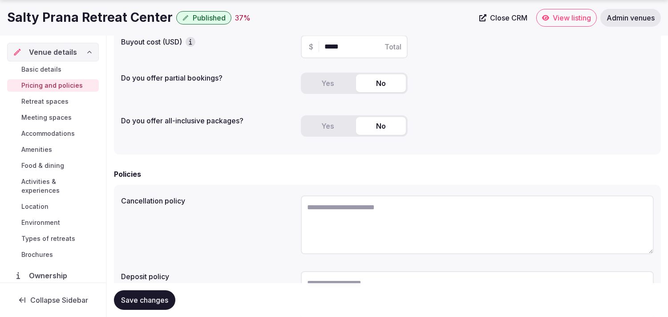
click at [81, 20] on h1 "Salty Prana Retreat Center" at bounding box center [89, 17] width 165 height 17
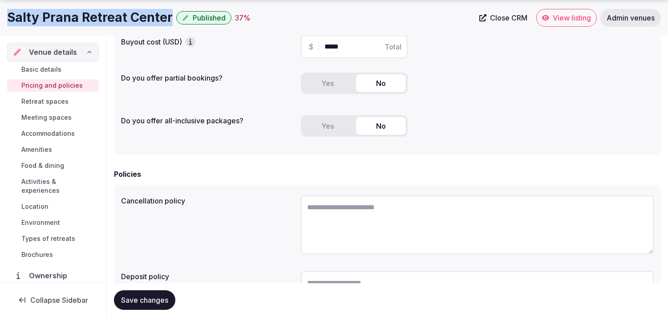
click at [81, 20] on h1 "Salty Prana Retreat Center" at bounding box center [89, 17] width 165 height 17
copy div "Salty Prana Retreat Center"
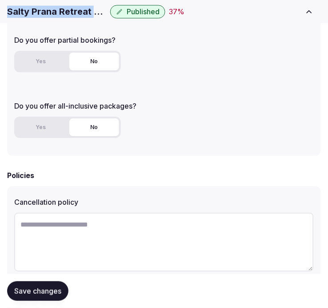
scroll to position [296, 0]
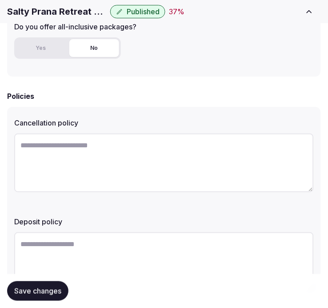
click at [112, 184] on textarea at bounding box center [164, 162] width 300 height 59
paste textarea "**********"
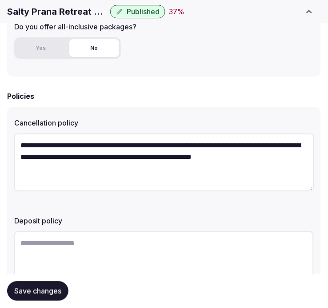
type textarea "**********"
click at [39, 289] on span "Save changes" at bounding box center [37, 290] width 47 height 9
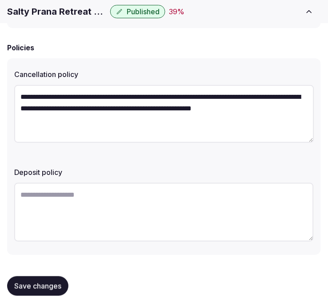
scroll to position [345, 0]
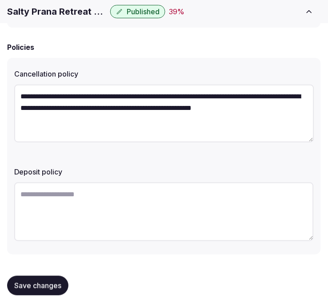
click at [205, 216] on textarea at bounding box center [164, 211] width 300 height 59
paste textarea "**********"
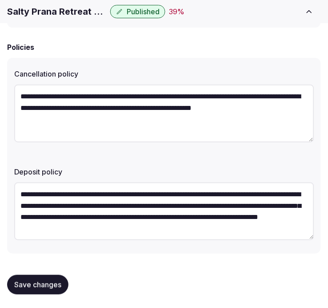
type textarea "**********"
click at [50, 282] on span "Save changes" at bounding box center [37, 284] width 47 height 9
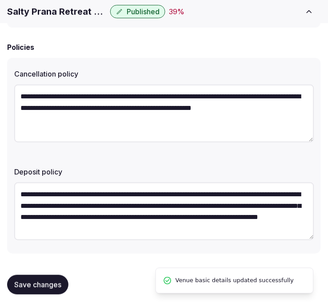
click at [131, 155] on div "**********" at bounding box center [164, 156] width 314 height 196
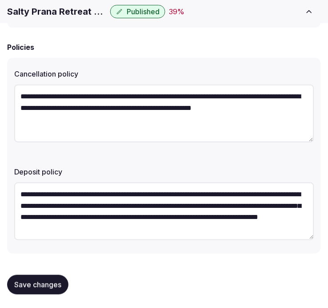
click at [43, 286] on span "Save changes" at bounding box center [37, 284] width 47 height 9
click at [28, 282] on span "Save changes" at bounding box center [37, 284] width 47 height 9
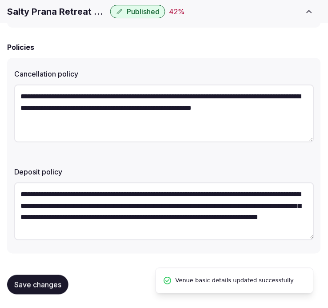
click at [53, 286] on span "Save changes" at bounding box center [37, 284] width 47 height 9
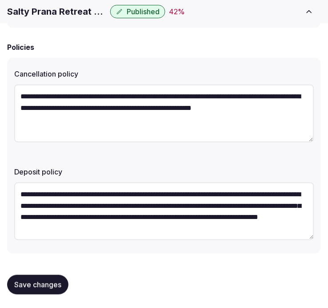
drag, startPoint x: 51, startPoint y: 284, endPoint x: 95, endPoint y: 221, distance: 76.0
click at [52, 283] on span "Save changes" at bounding box center [37, 284] width 47 height 9
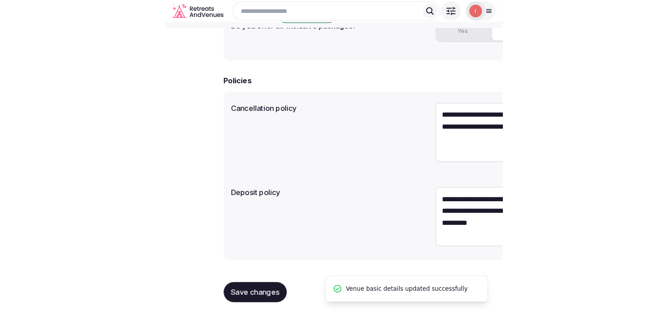
scroll to position [227, 0]
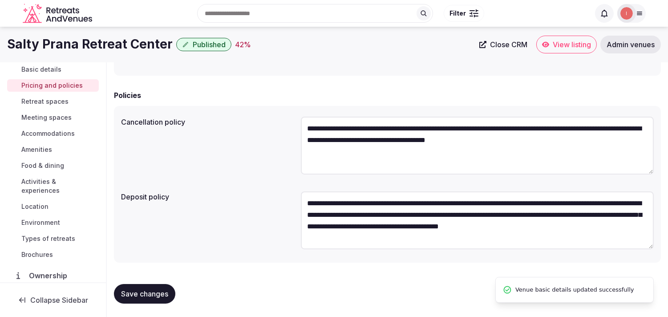
click at [63, 105] on span "Retreat spaces" at bounding box center [44, 101] width 47 height 9
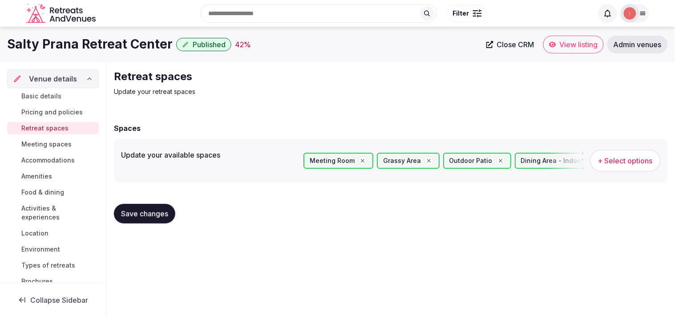
click at [47, 141] on span "Meeting spaces" at bounding box center [46, 144] width 50 height 9
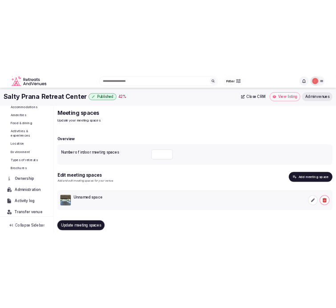
scroll to position [99, 0]
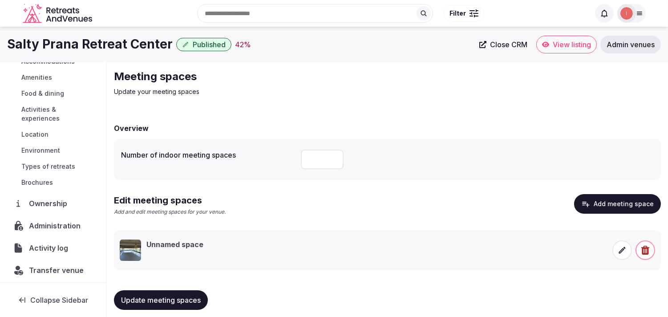
click at [181, 242] on h3 "Unnamed space" at bounding box center [174, 244] width 57 height 10
click at [178, 247] on h3 "Unnamed space" at bounding box center [174, 244] width 57 height 10
click at [335, 251] on icon at bounding box center [621, 250] width 9 height 9
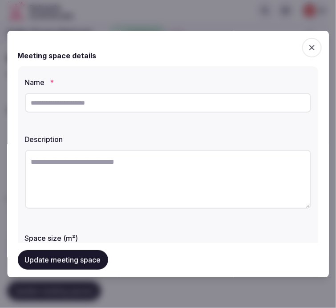
click at [88, 106] on input "text" at bounding box center [168, 103] width 286 height 20
paste input "**********"
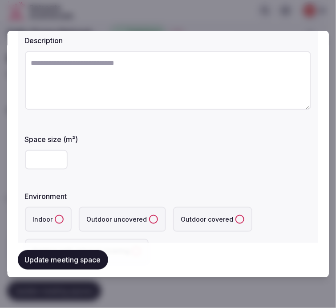
type input "**********"
click at [98, 252] on button "Update meeting space" at bounding box center [63, 260] width 90 height 20
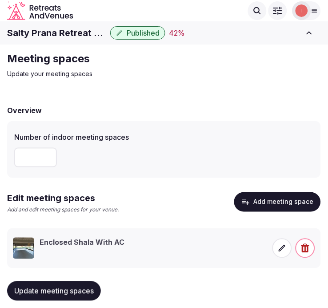
click at [149, 99] on div "Overview Number of indoor meeting spaces Edit meeting spaces Add and edit meeti…" at bounding box center [164, 206] width 314 height 220
click at [82, 295] on span "Update meeting spaces" at bounding box center [54, 290] width 80 height 9
